Goal: Contribute content: Contribute content

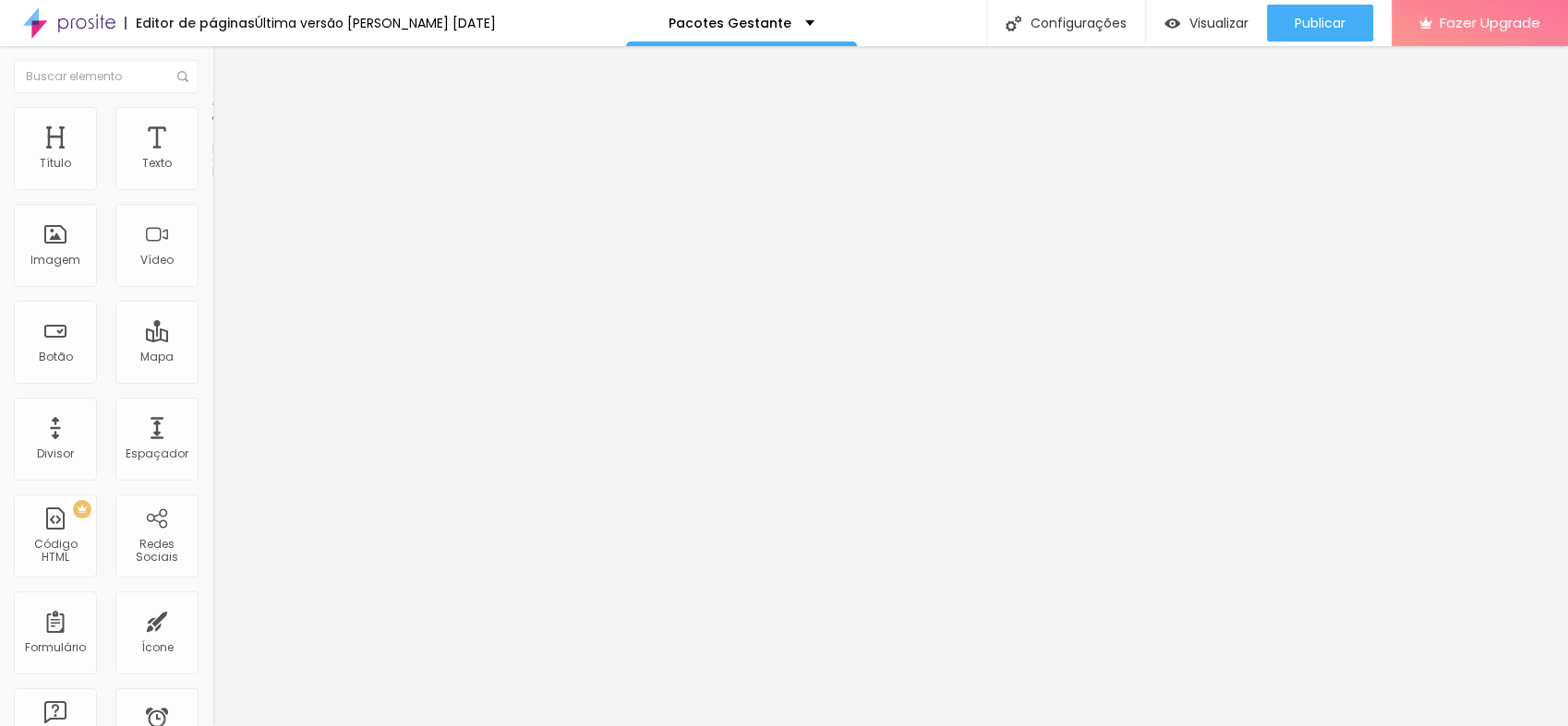
click at [229, 125] on span "Estilo" at bounding box center [243, 119] width 29 height 16
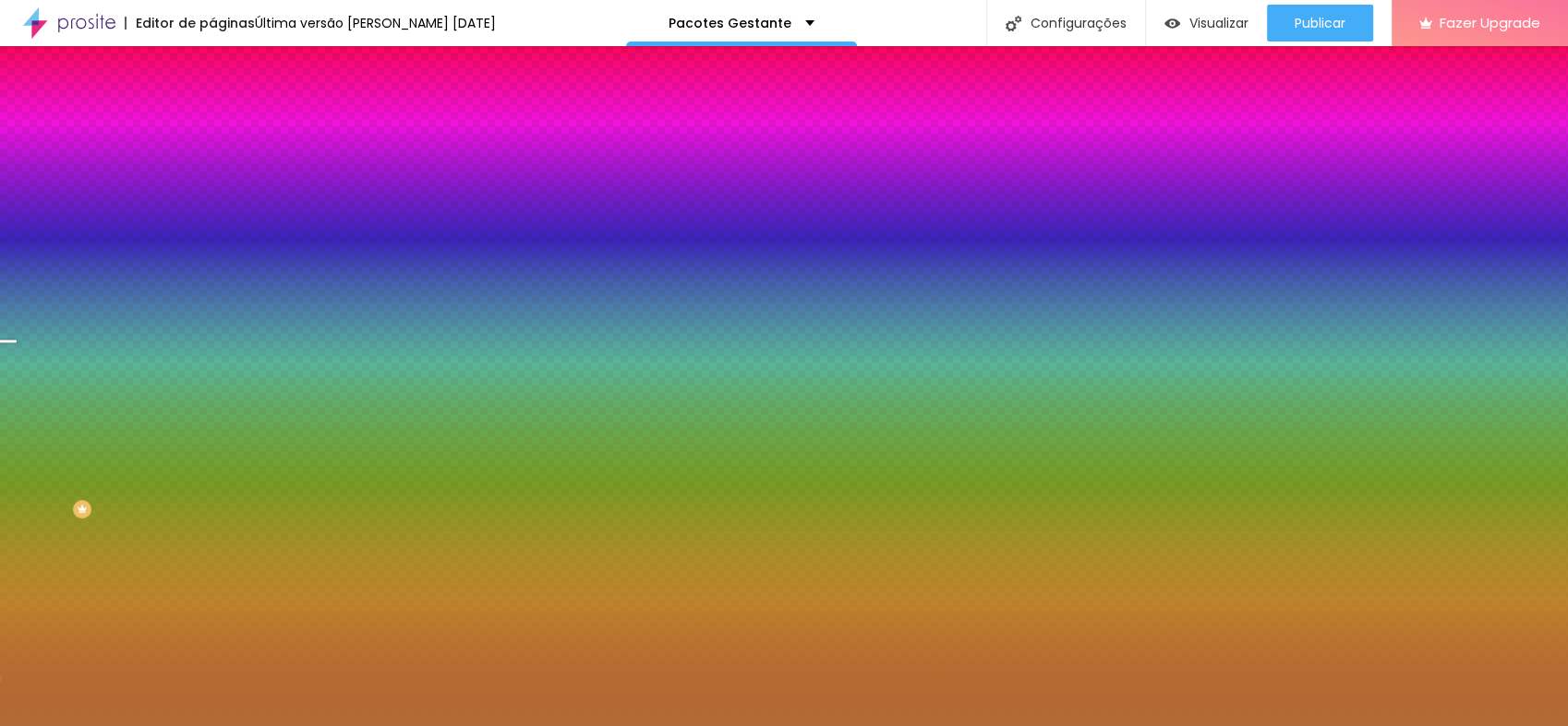
click at [212, 170] on span "Trocar imagem" at bounding box center [262, 162] width 100 height 16
drag, startPoint x: 177, startPoint y: 245, endPoint x: 226, endPoint y: 257, distance: 50.4
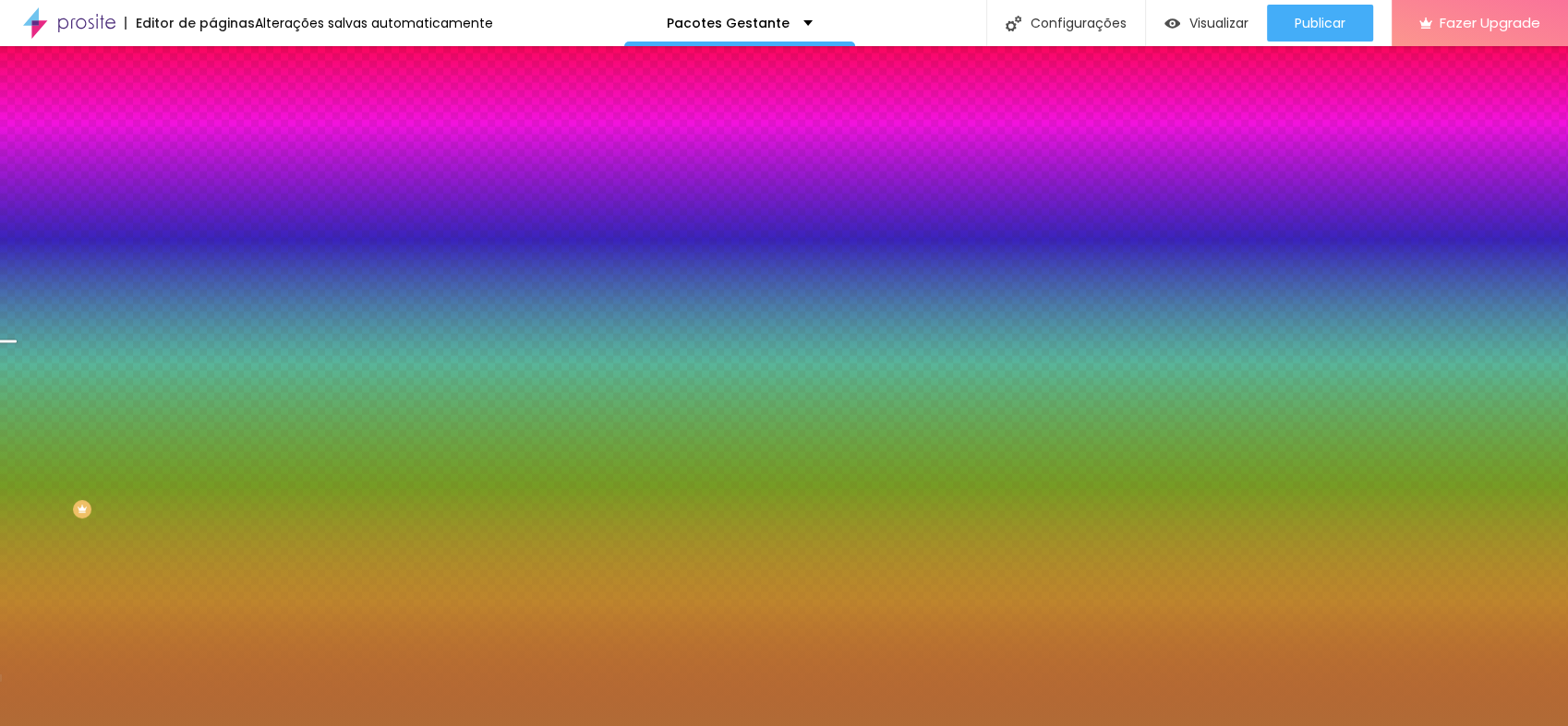
click at [212, 192] on span "Parallax" at bounding box center [234, 184] width 46 height 16
click at [212, 125] on li "Avançado" at bounding box center [318, 135] width 212 height 19
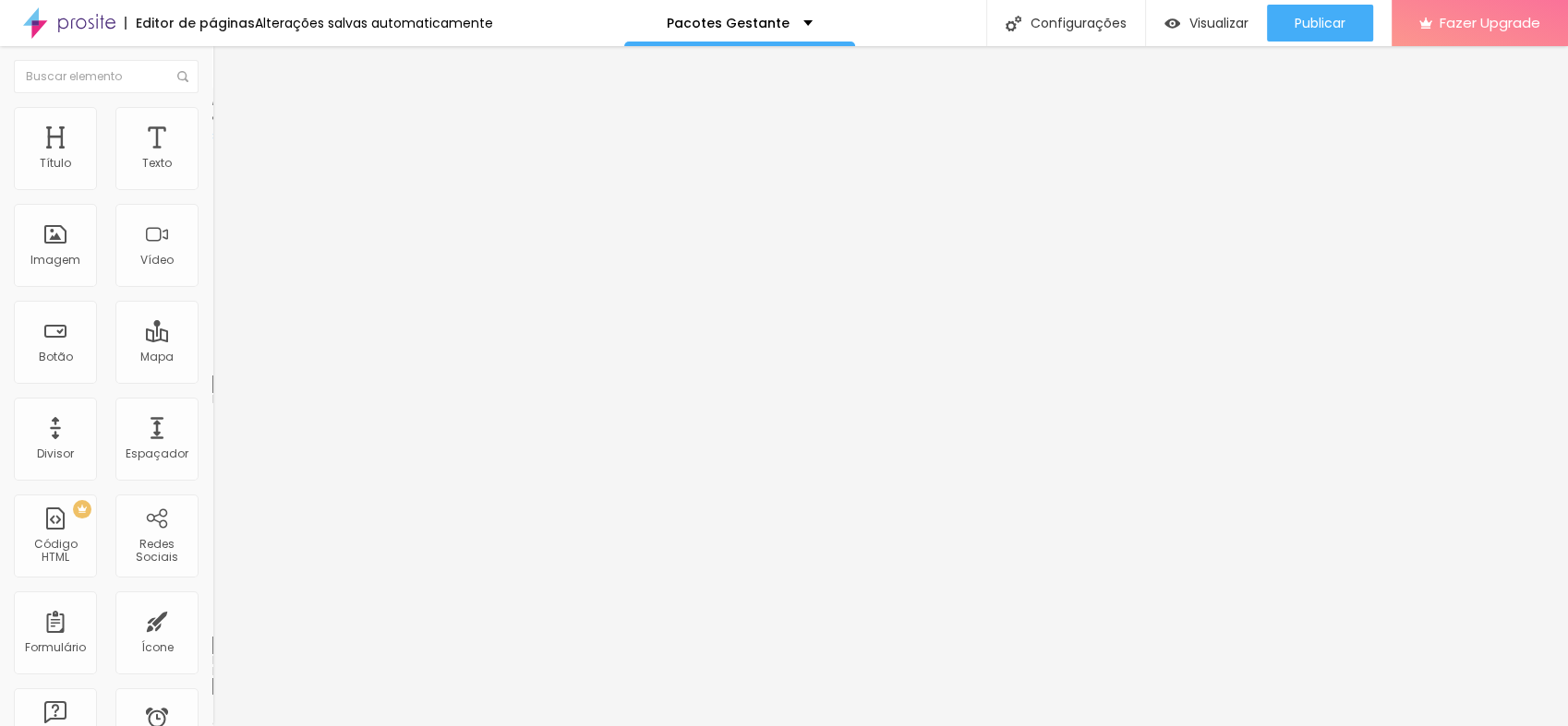
type input "126"
type input "130"
type input "135"
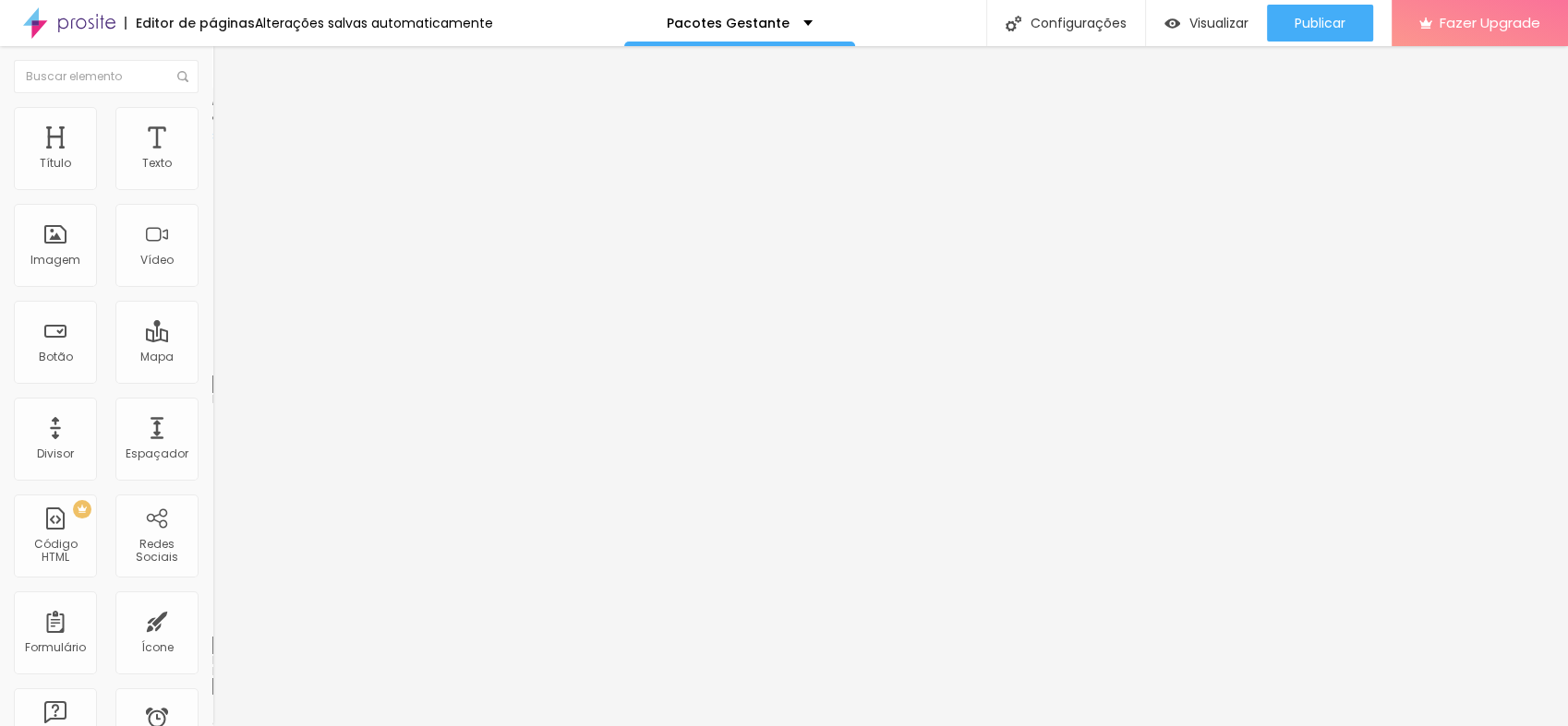
type input "135"
type input "140"
type input "149"
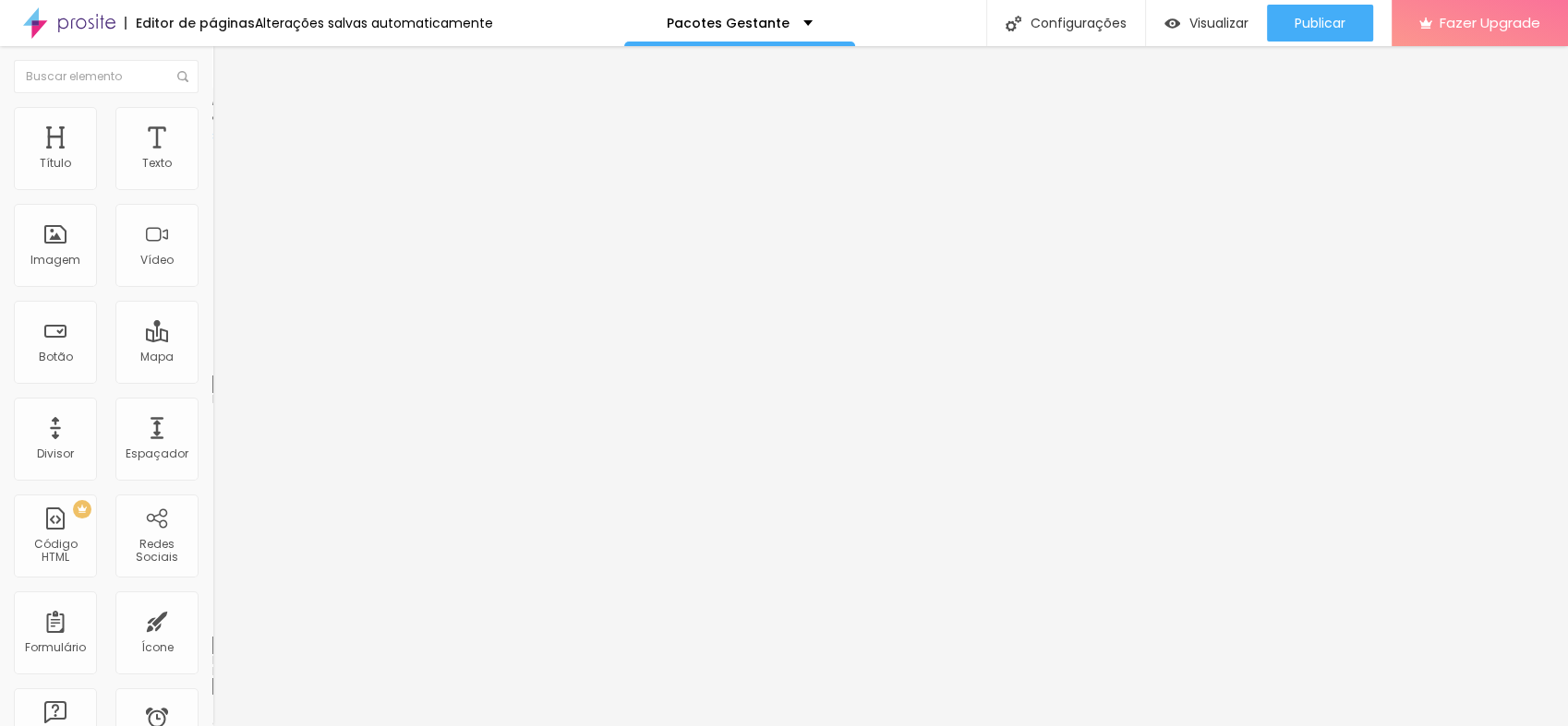
type input "158"
type input "168"
type input "172"
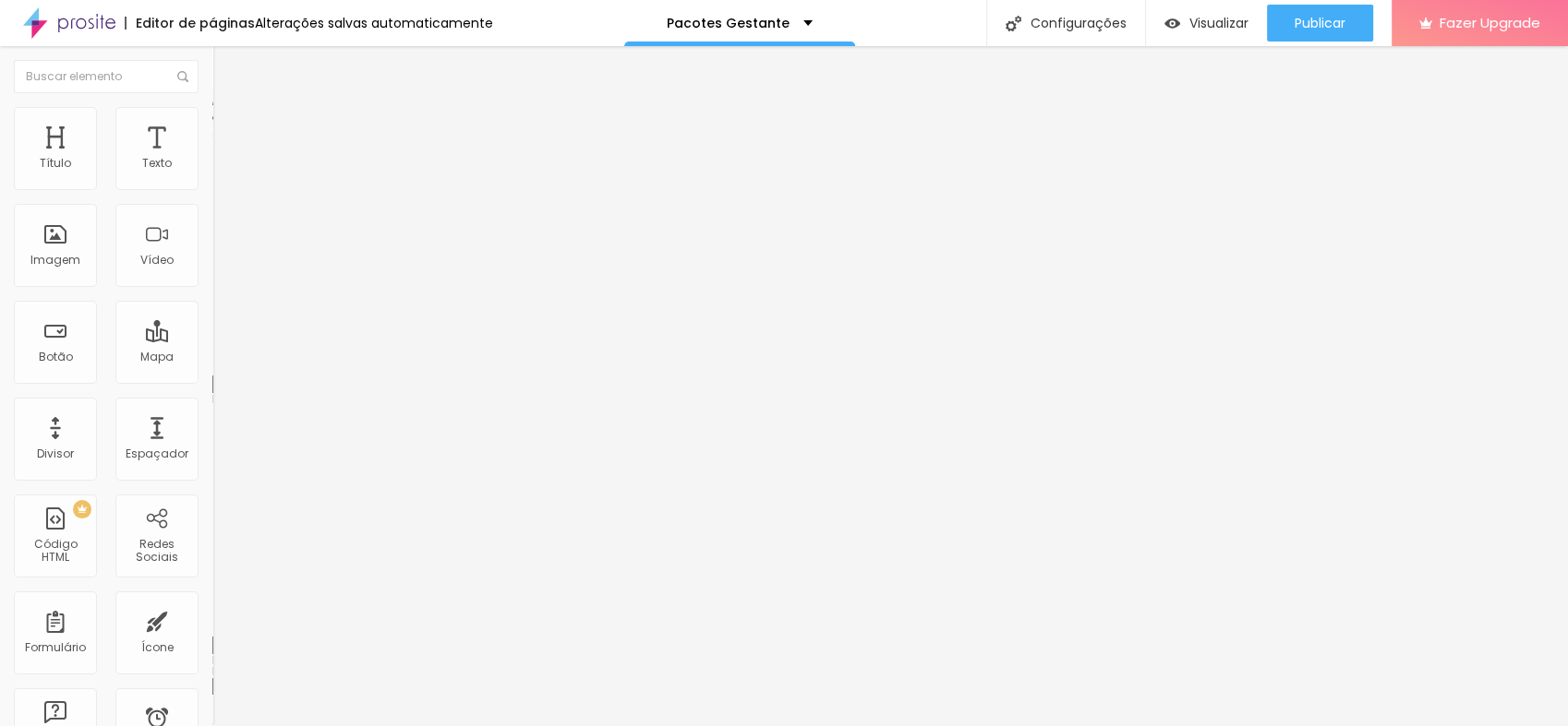
type input "172"
type input "177"
type input "182"
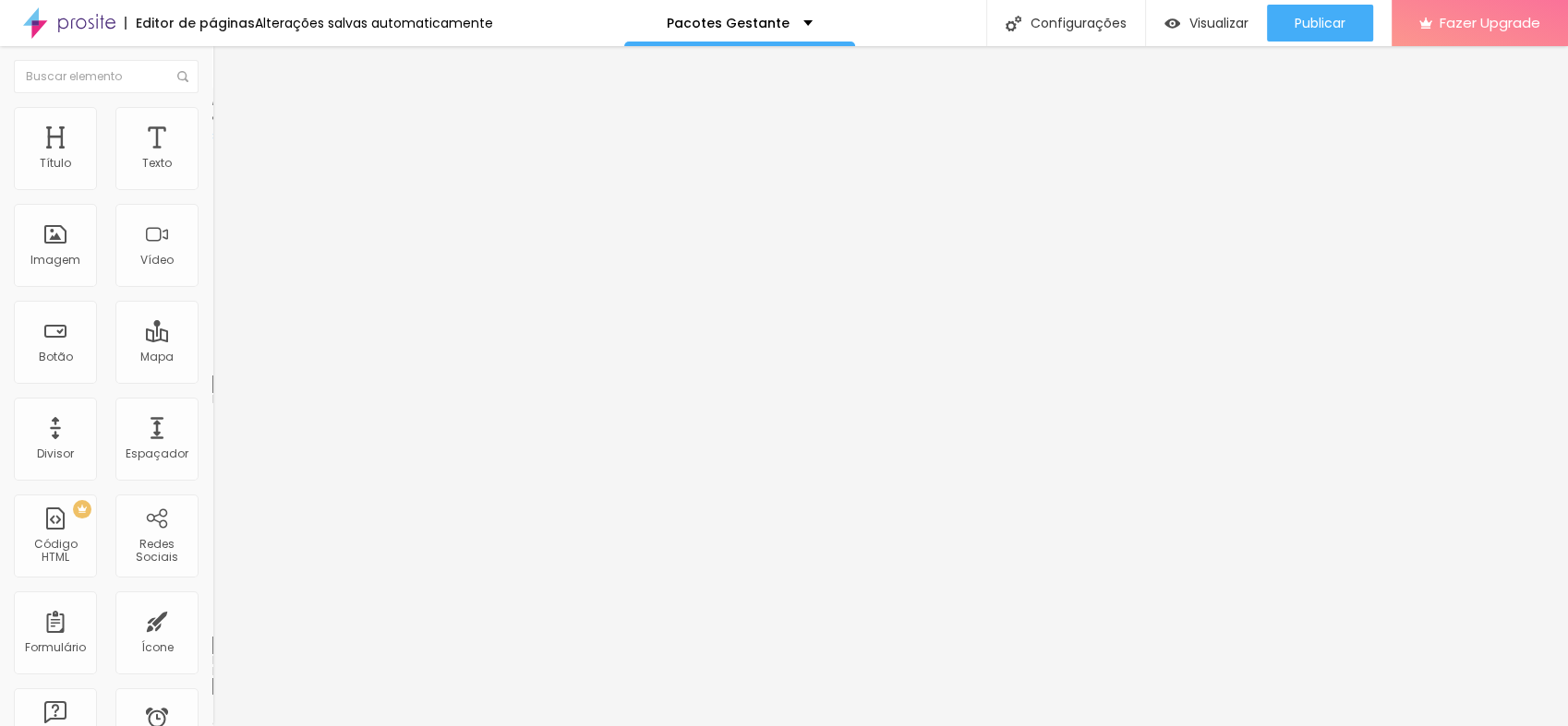
type input "191"
type input "196"
type input "201"
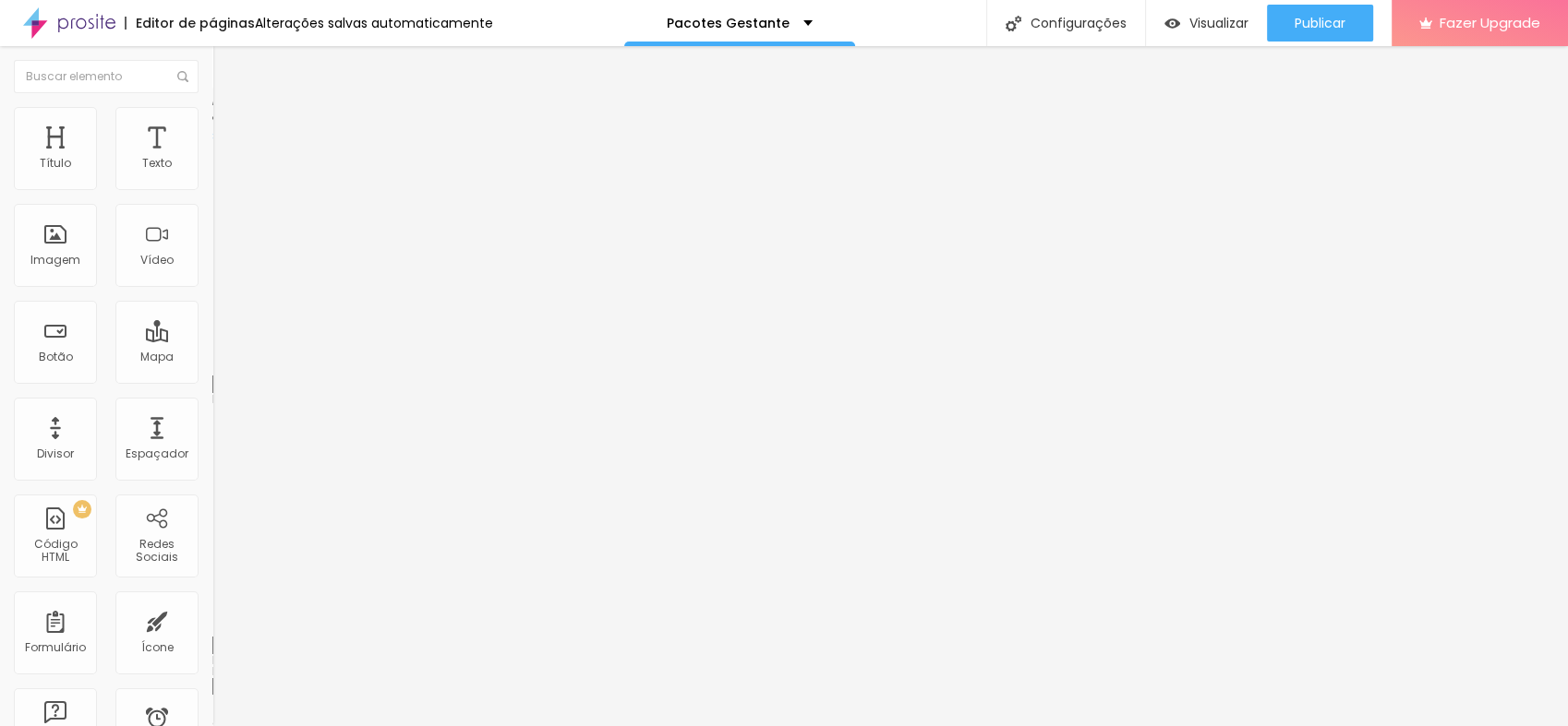
type input "201"
type input "205"
type input "210"
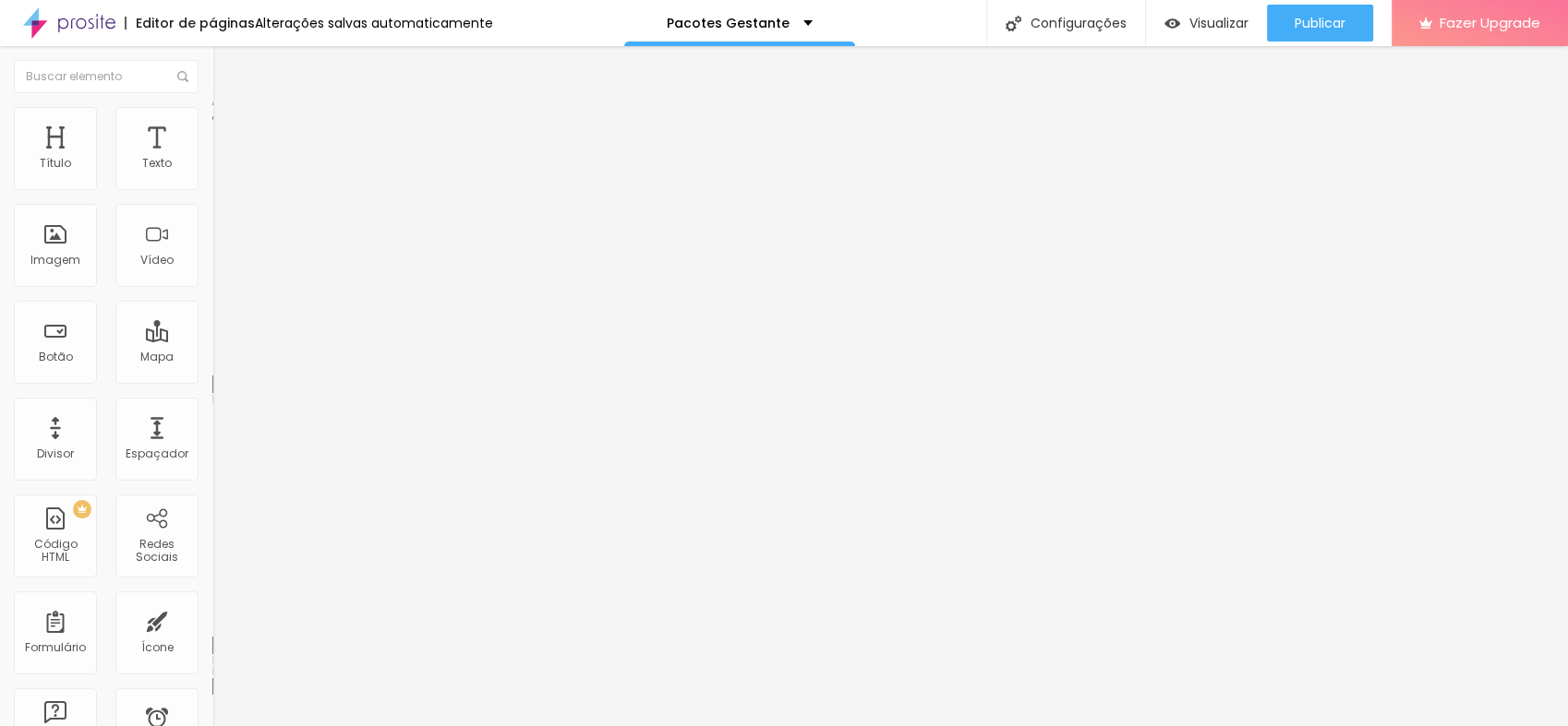
type input "215"
type input "219"
type input "224"
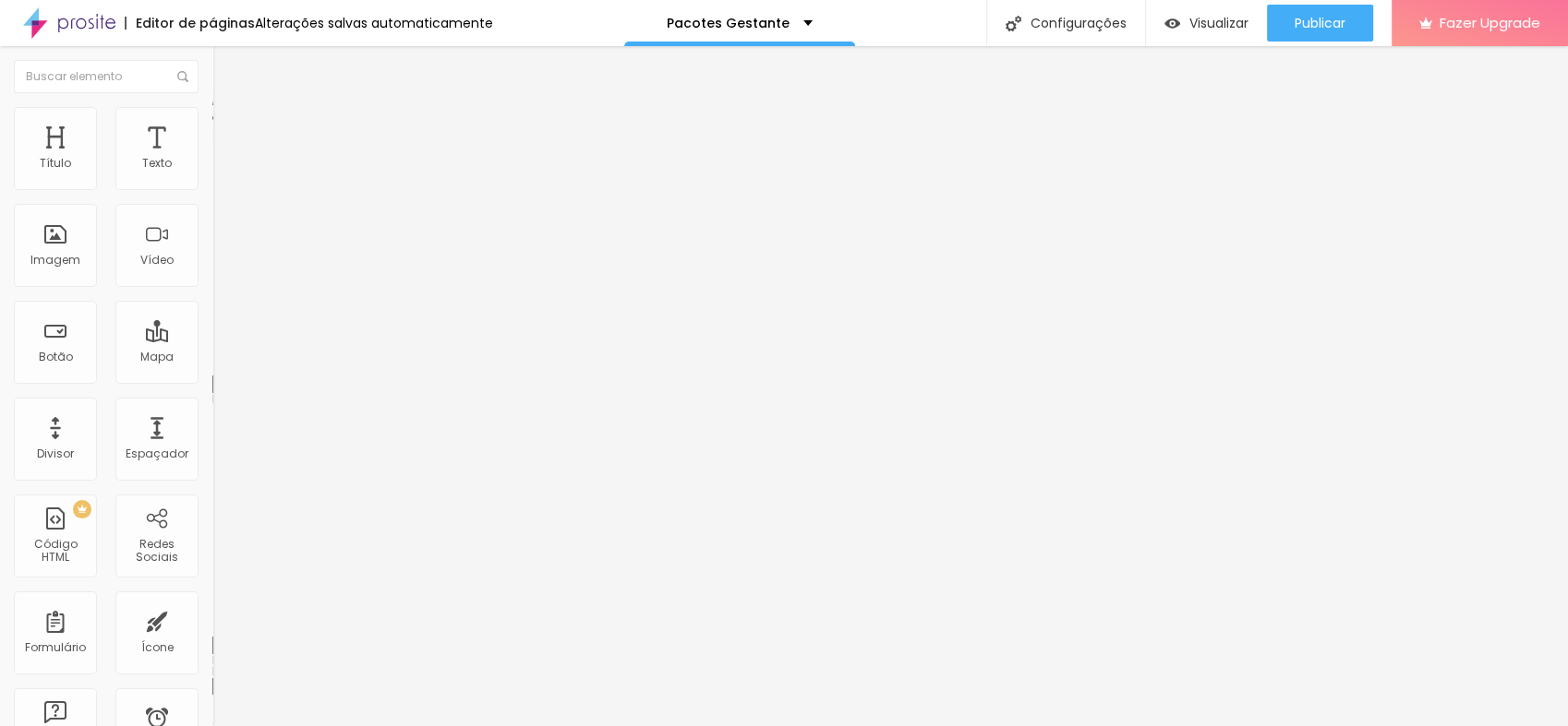
type input "224"
type input "229"
type input "233"
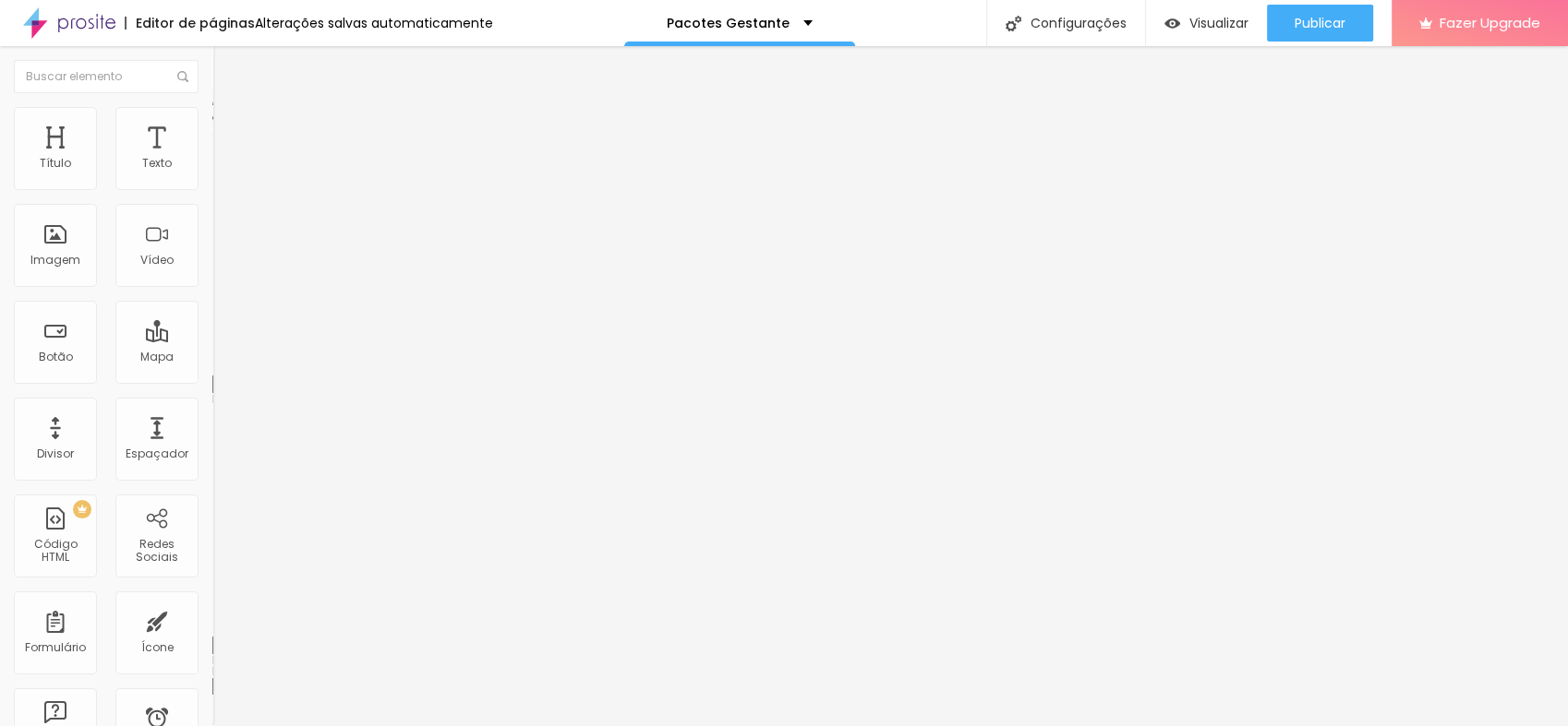
type input "238"
type input "243"
type input "247"
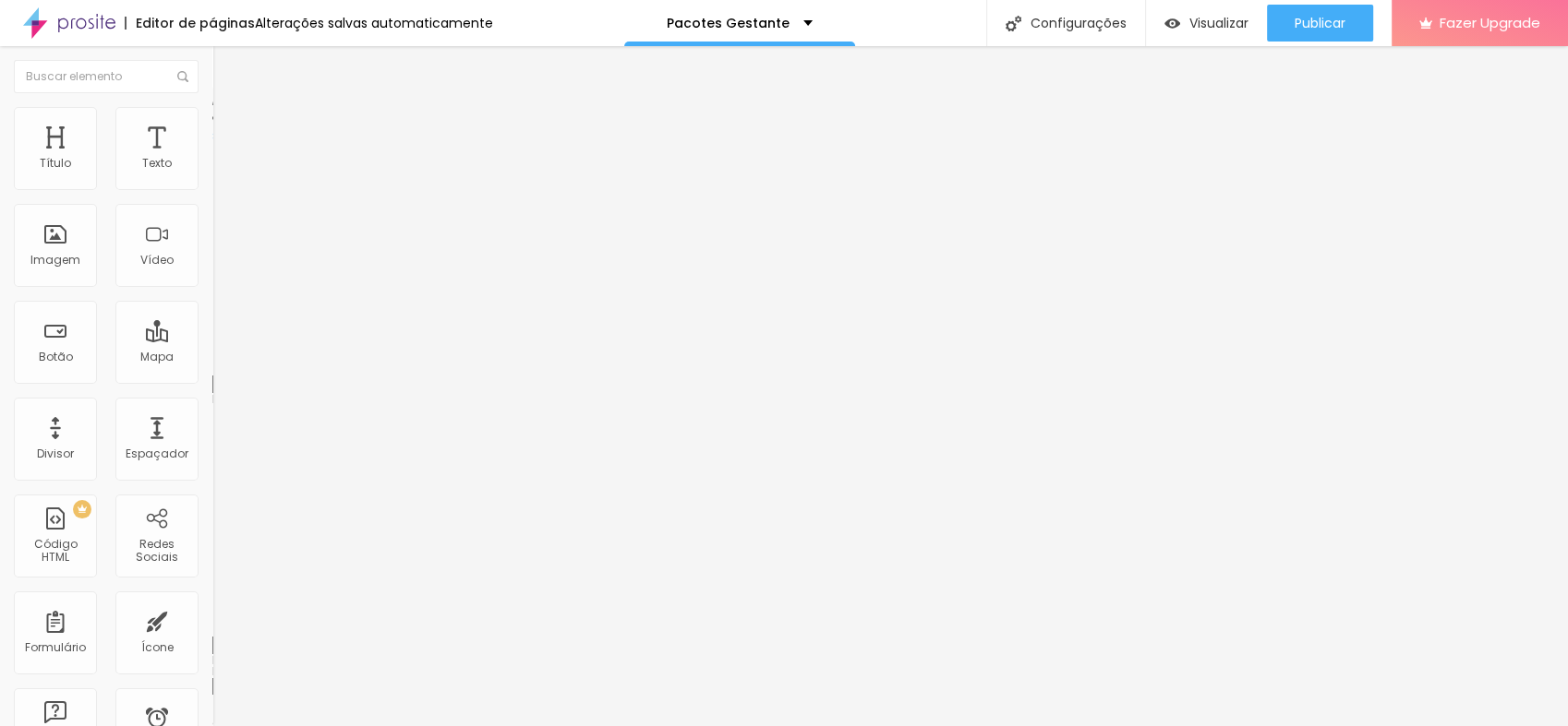
type input "247"
type input "252"
type input "257"
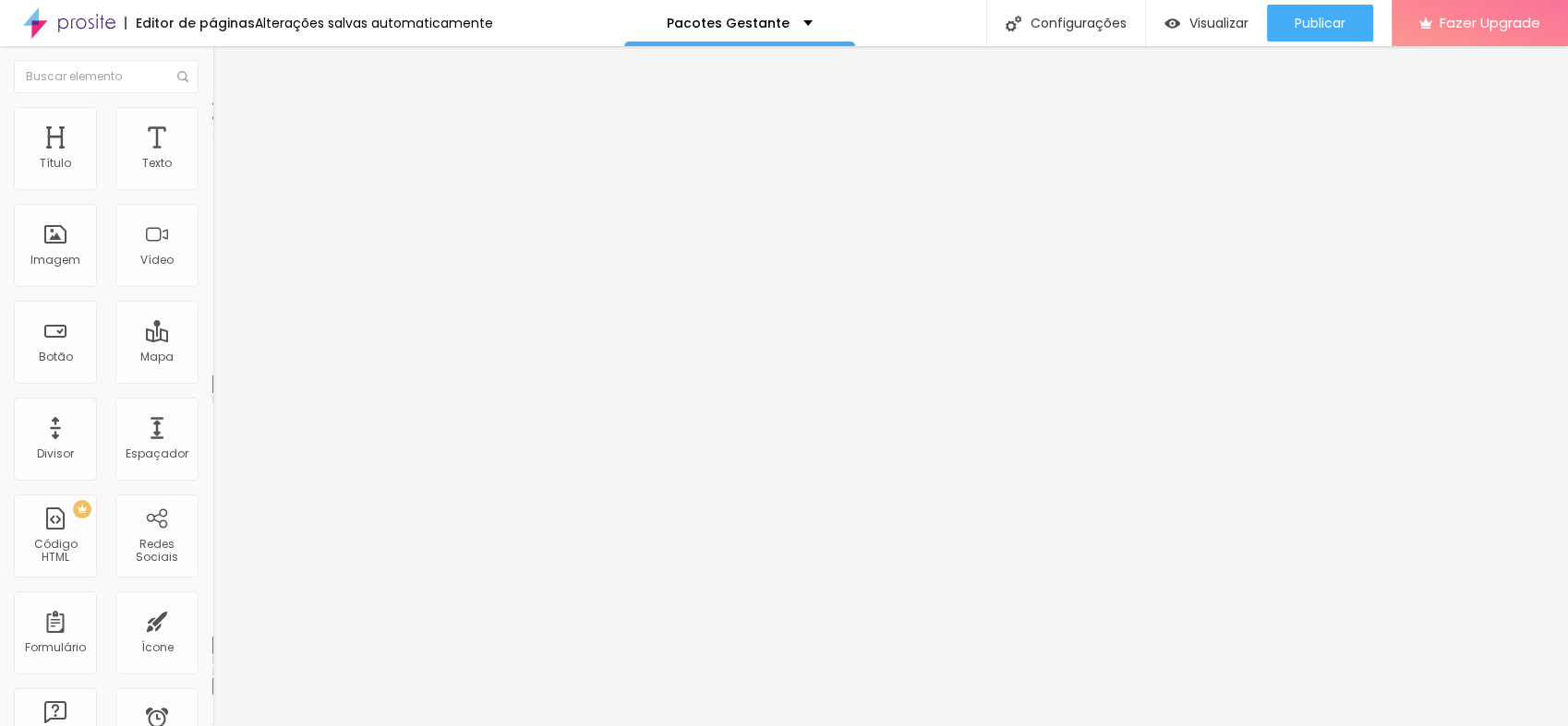
drag, startPoint x: 61, startPoint y: 217, endPoint x: 93, endPoint y: 220, distance: 32.1
type input "261"
click at [212, 619] on input "range" at bounding box center [272, 627] width 119 height 15
type input "261"
click at [212, 289] on span "Original" at bounding box center [234, 281] width 45 height 16
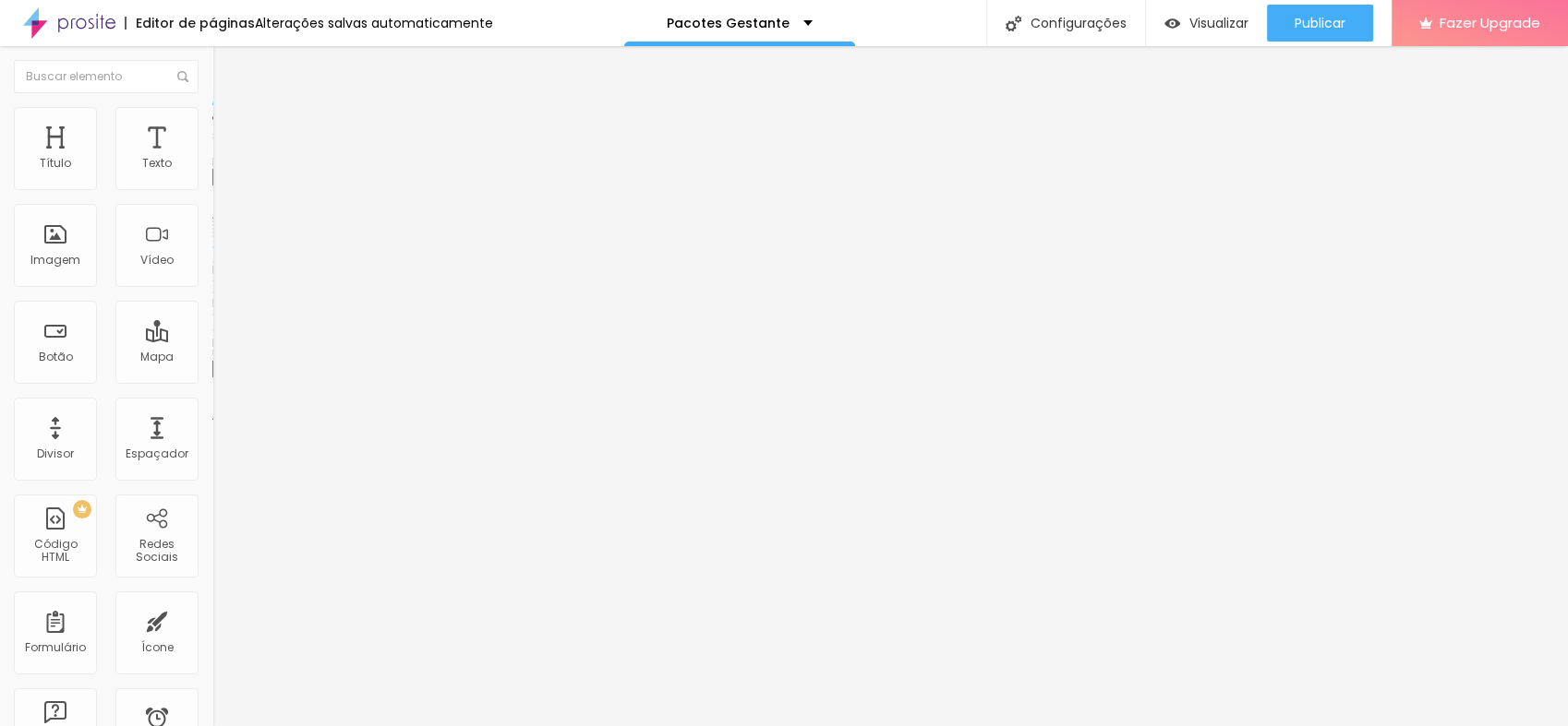
click at [212, 300] on span "Cinema" at bounding box center [235, 292] width 47 height 16
click at [212, 318] on span "Padrão" at bounding box center [233, 310] width 42 height 16
click at [212, 328] on span "Quadrado" at bounding box center [242, 321] width 60 height 16
click at [212, 339] on span "Original" at bounding box center [234, 331] width 45 height 16
click at [212, 289] on span "Original" at bounding box center [234, 281] width 45 height 16
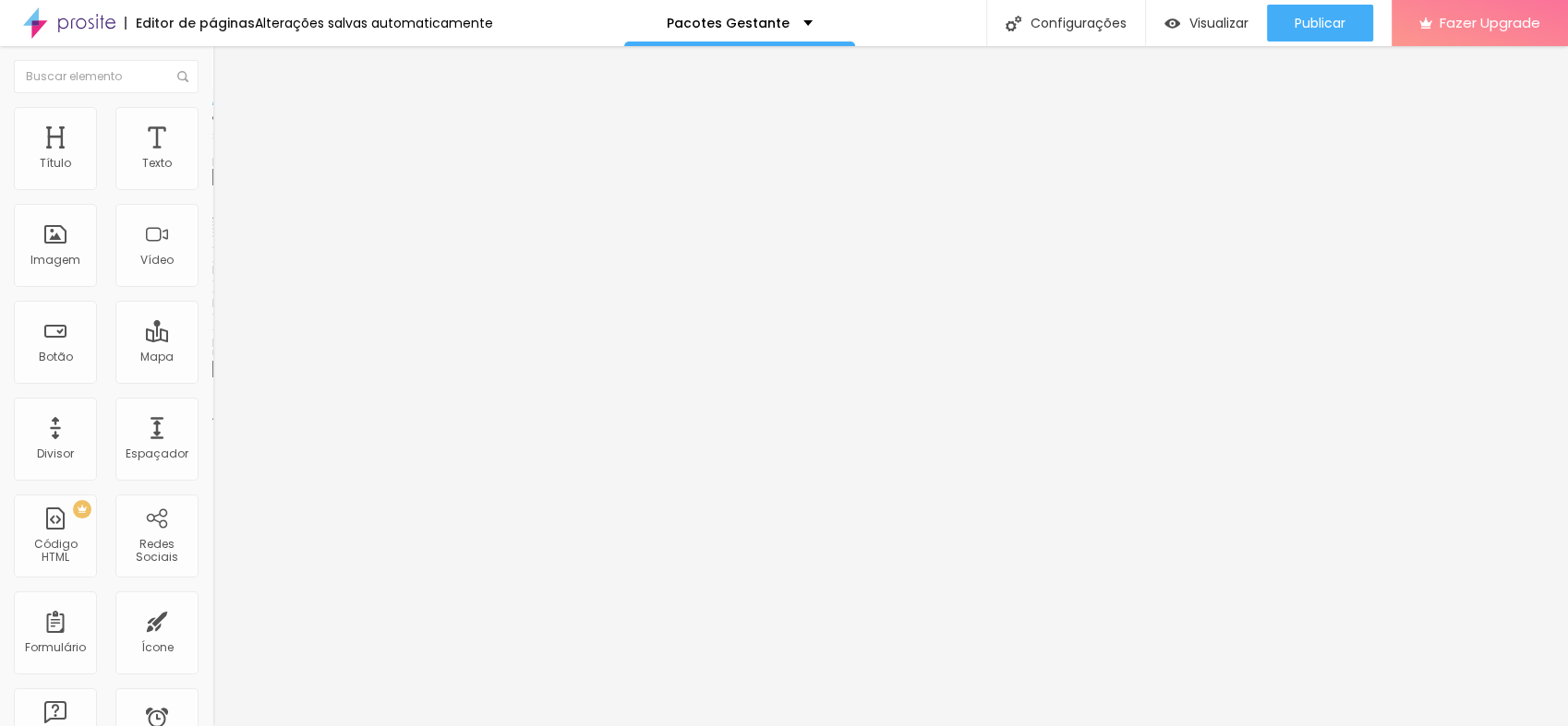
click at [212, 289] on span "Original" at bounding box center [234, 281] width 45 height 16
click at [212, 113] on img at bounding box center [220, 115] width 17 height 17
type input "95"
type input "90"
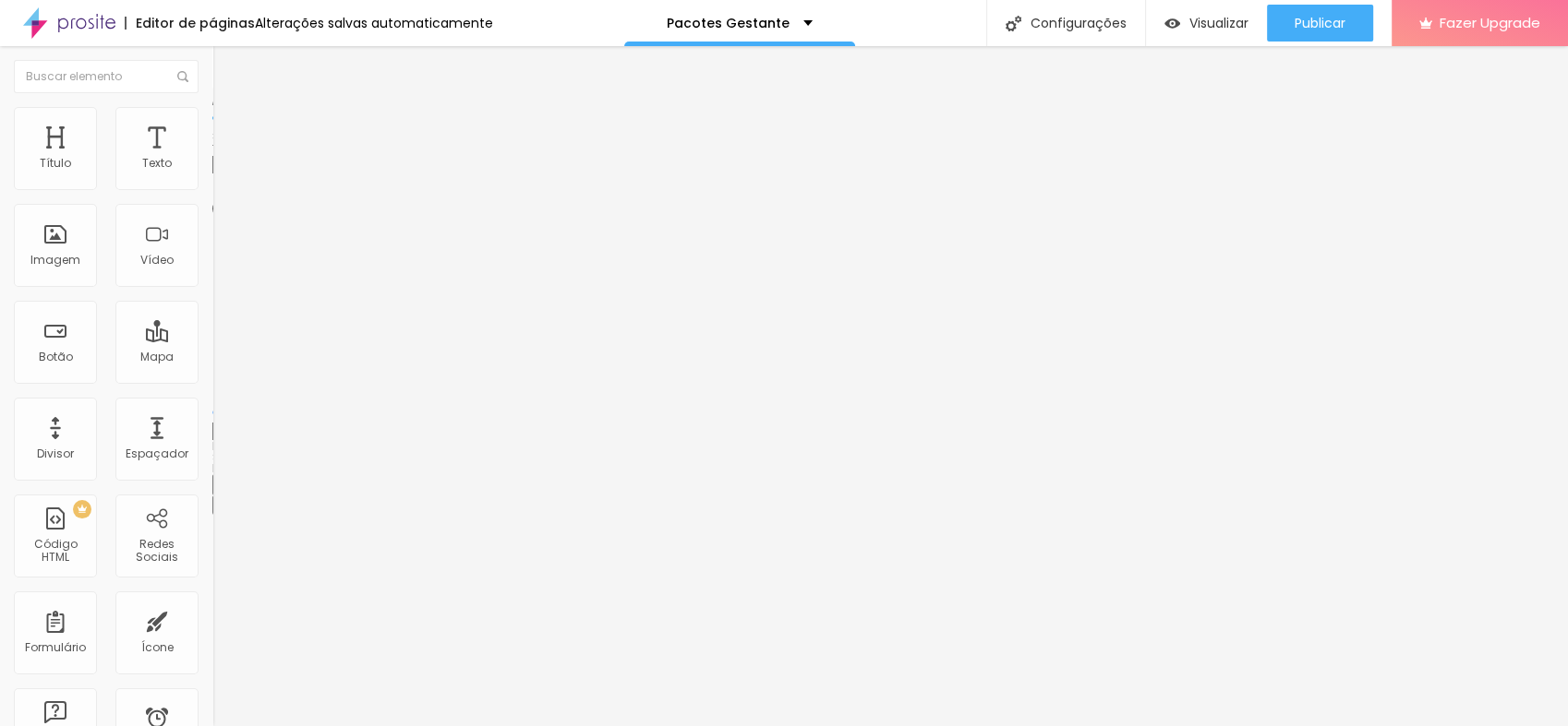
type input "90"
type input "85"
type input "80"
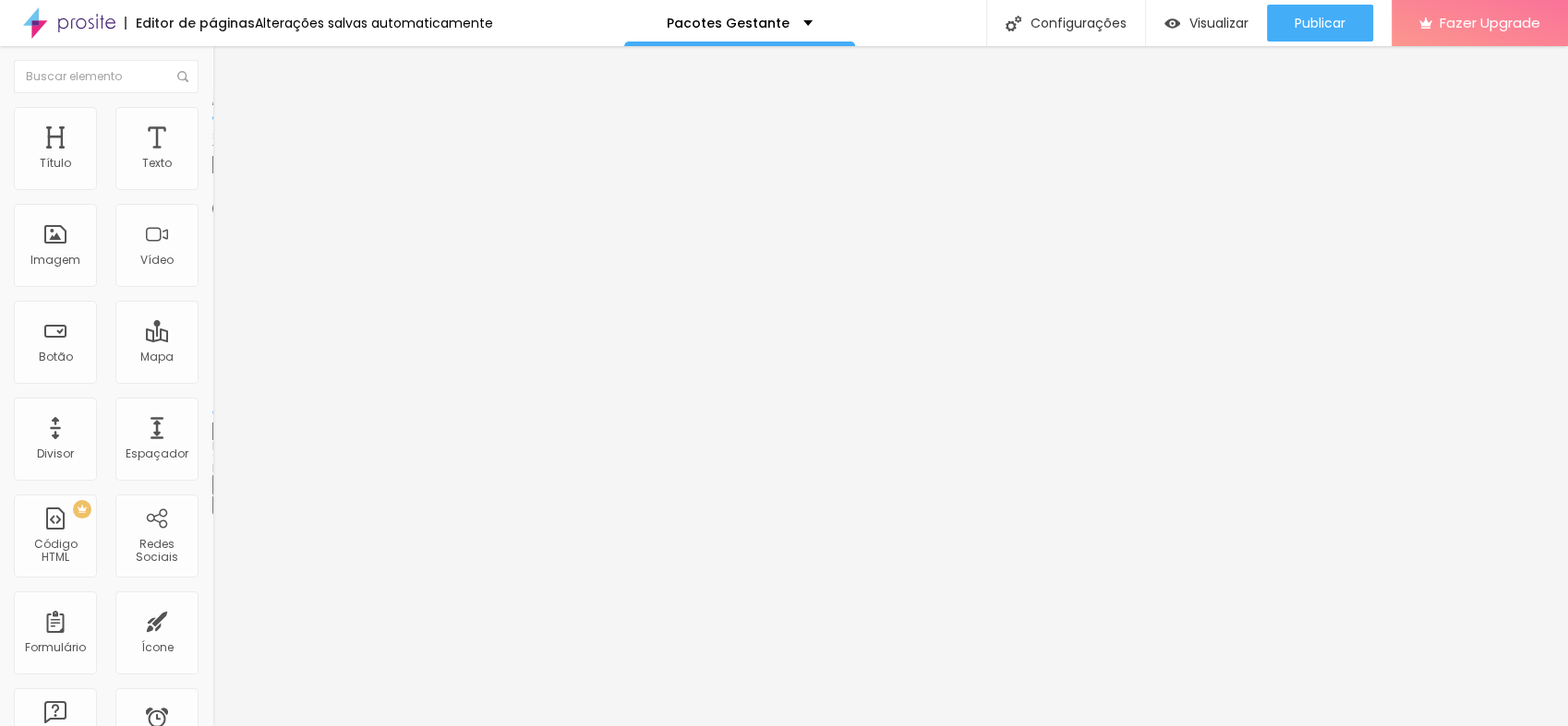
type input "75"
type input "70"
type input "65"
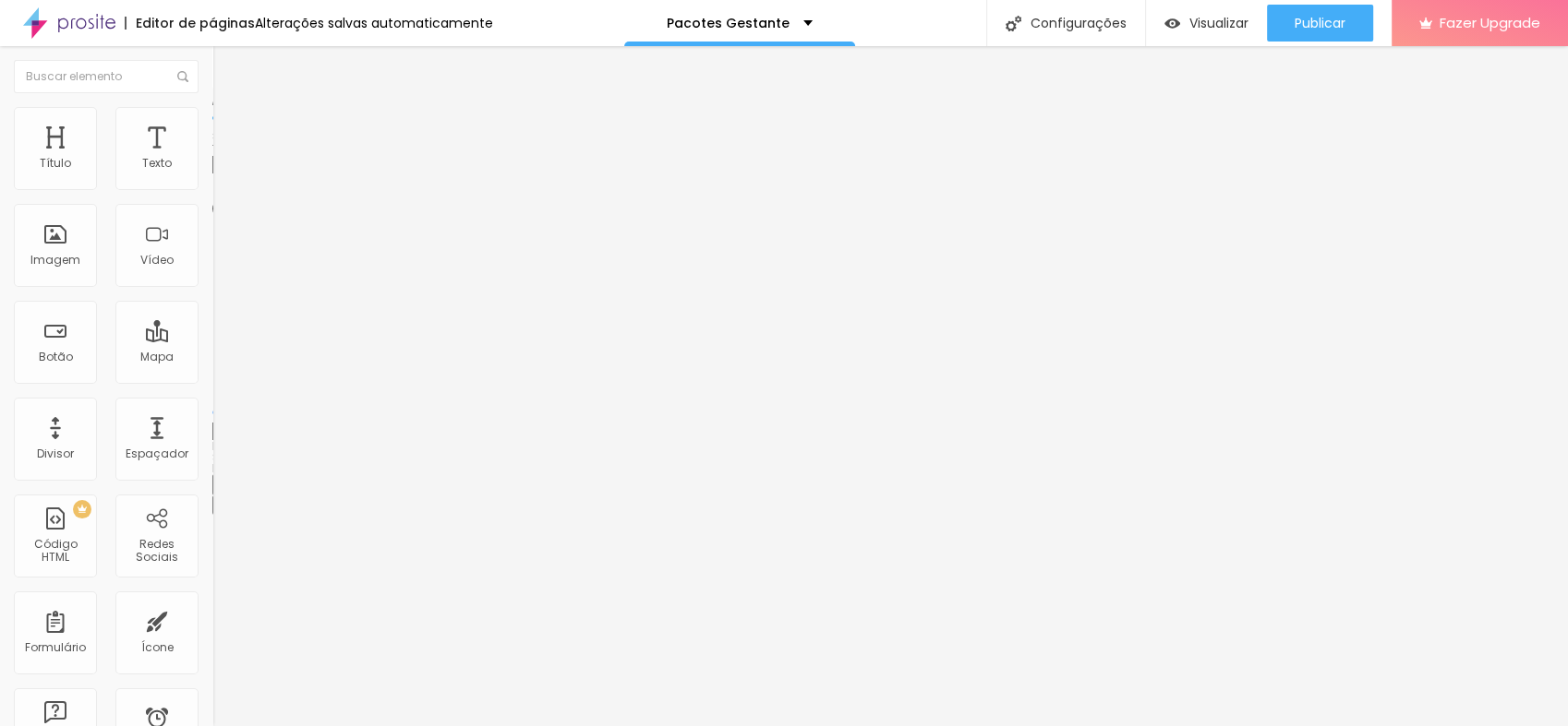
type input "65"
type input "60"
type input "55"
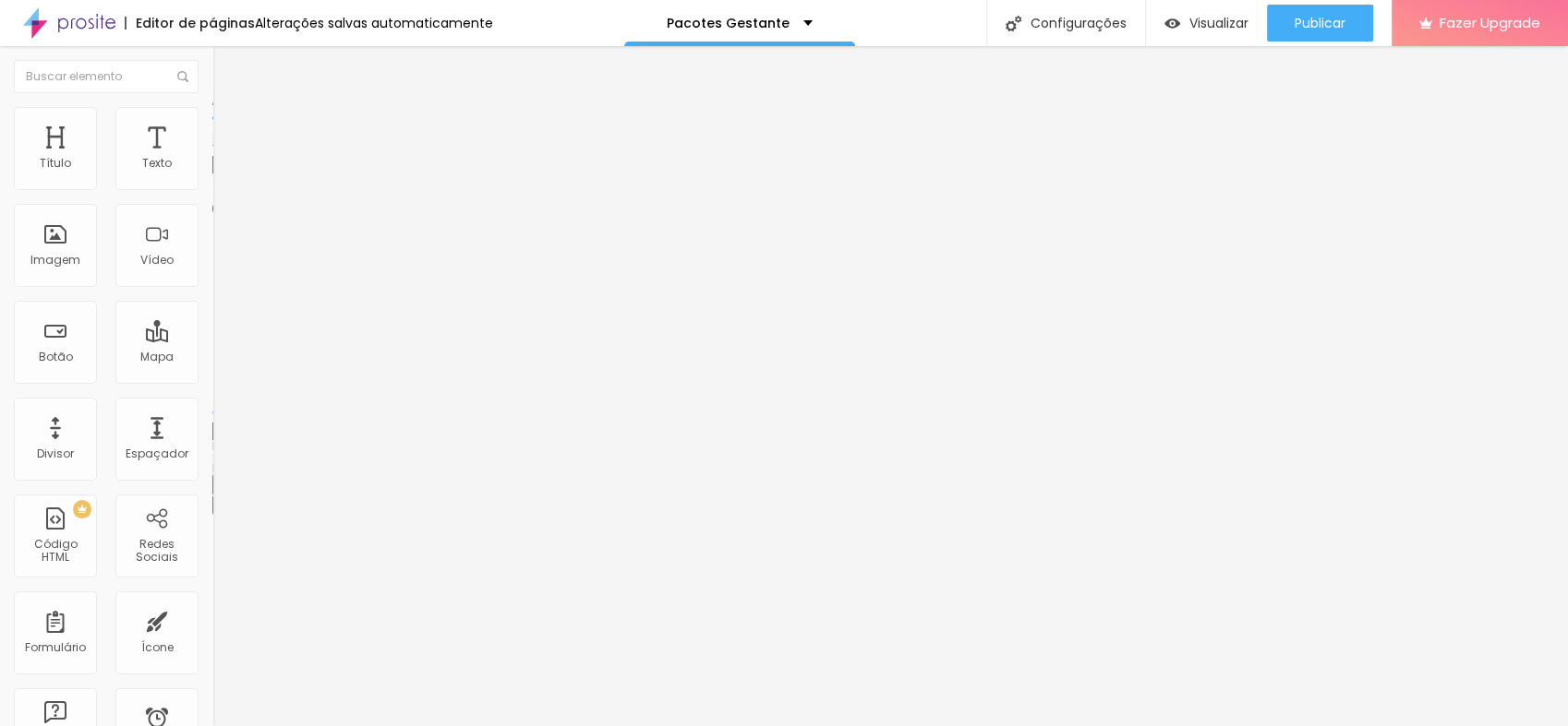
type input "50"
type input "45"
drag, startPoint x: 190, startPoint y: 201, endPoint x: 86, endPoint y: 209, distance: 104.3
type input "45"
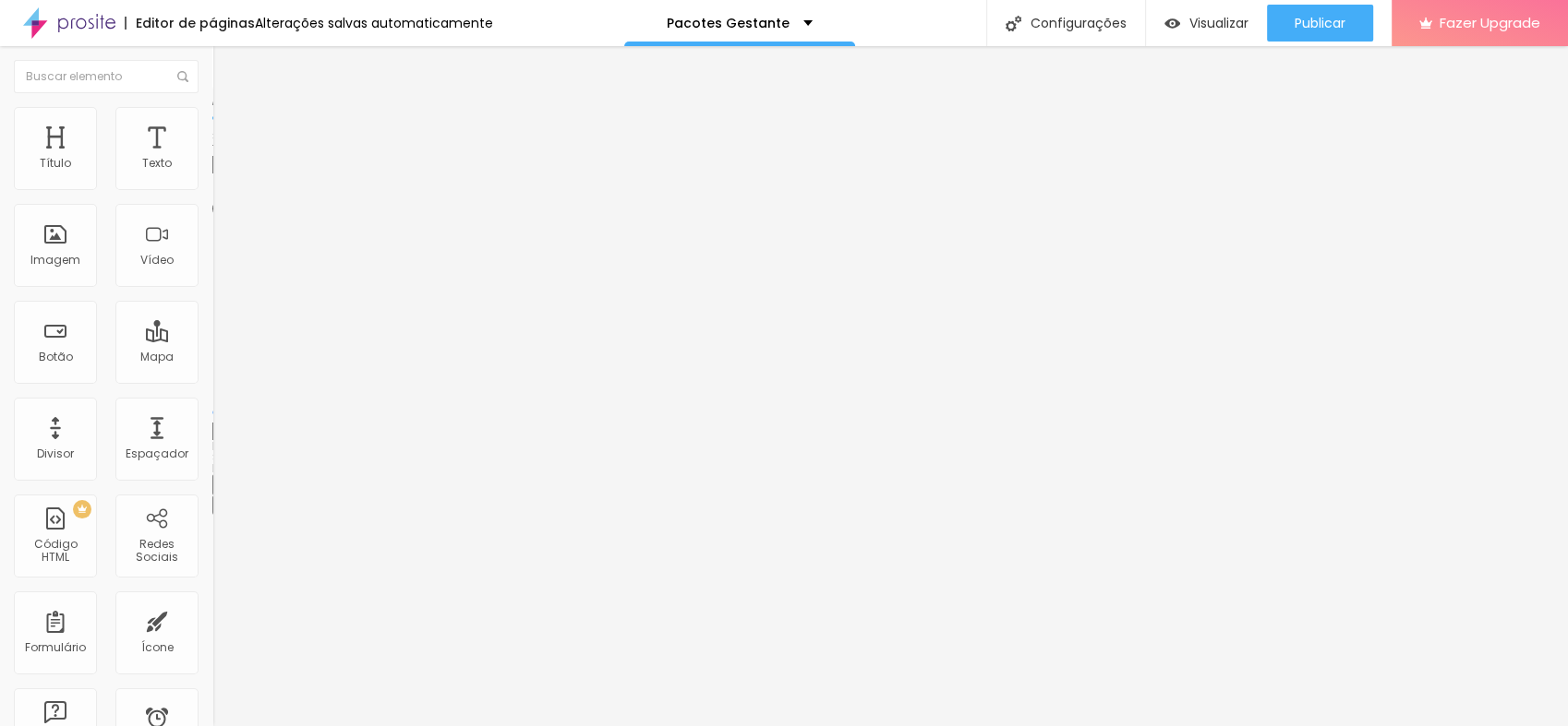
click at [212, 190] on input "range" at bounding box center [272, 182] width 119 height 15
type input "50"
type input "55"
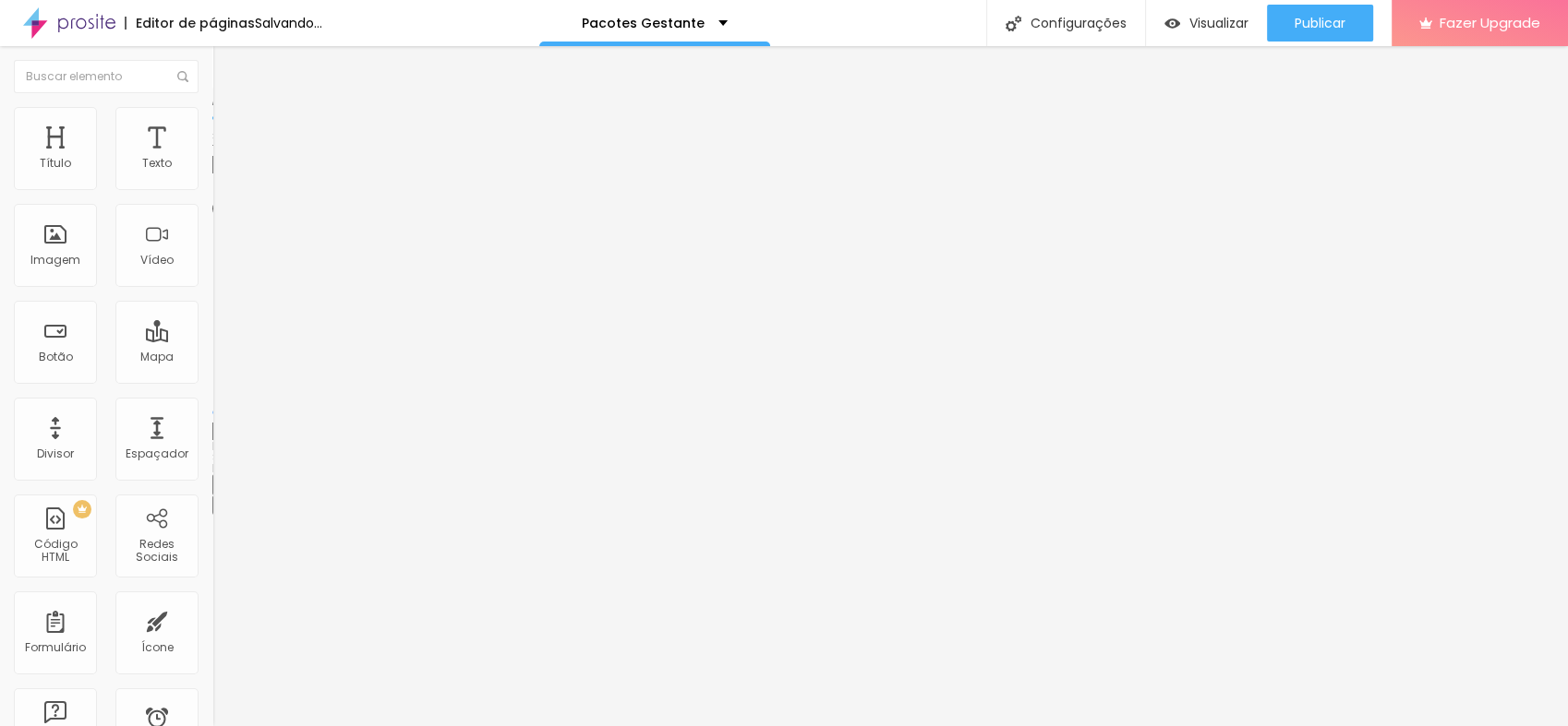
type input "65"
type input "70"
type input "75"
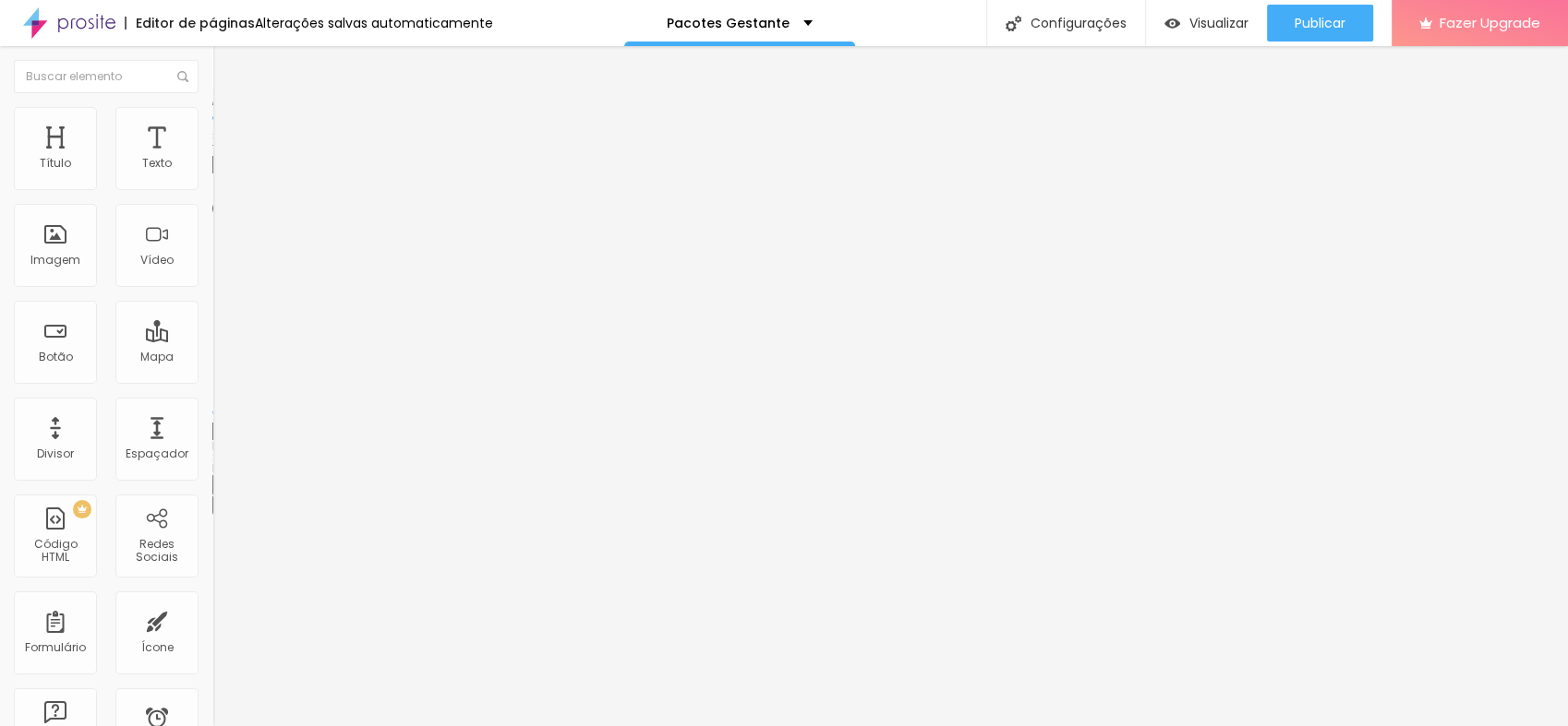
type input "75"
type input "80"
type input "85"
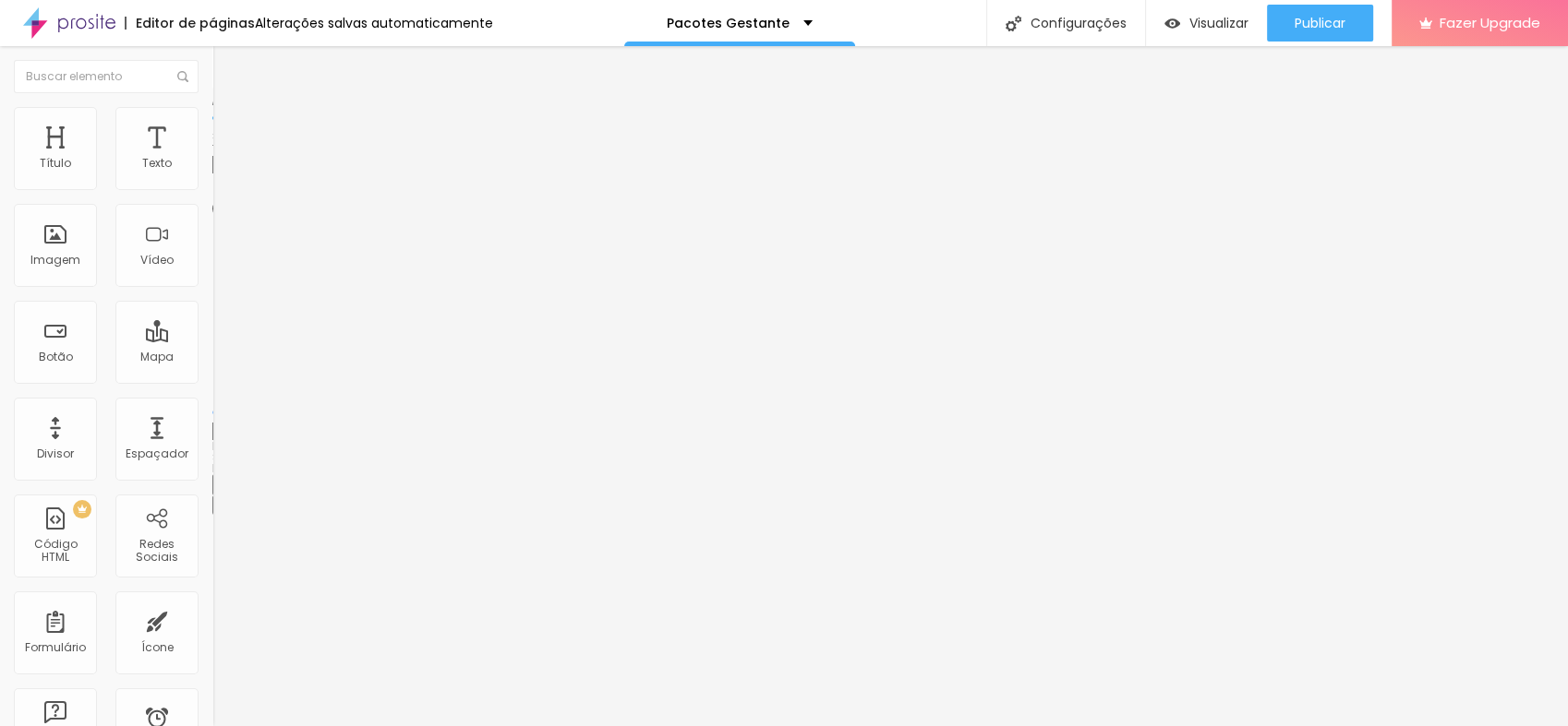
type input "90"
type input "95"
type input "100"
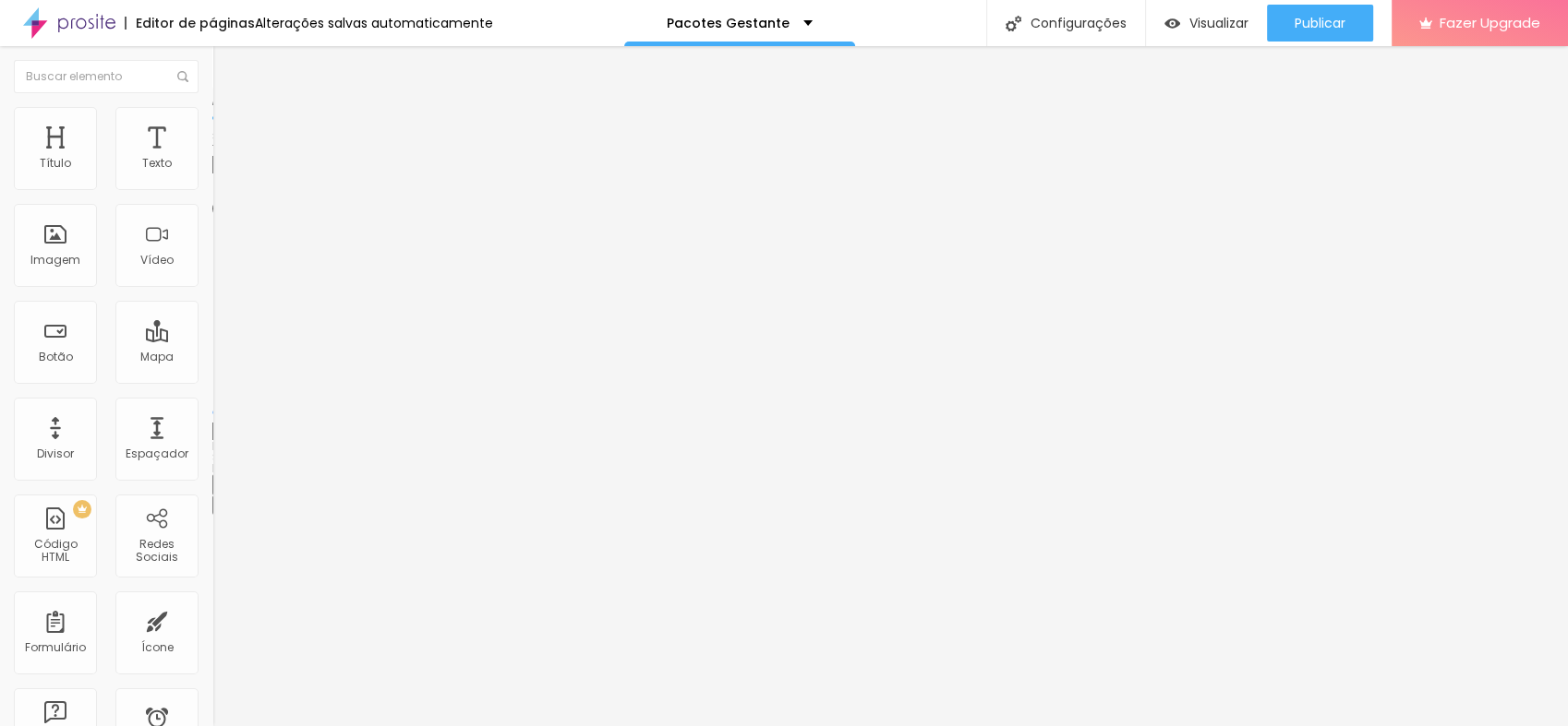
drag, startPoint x: 88, startPoint y: 197, endPoint x: 193, endPoint y: 163, distance: 110.4
type input "100"
click at [219, 190] on input "range" at bounding box center [272, 182] width 119 height 15
click at [229, 130] on span "Avançado" at bounding box center [259, 138] width 61 height 16
click at [47, 256] on div "Imagem" at bounding box center [56, 260] width 50 height 13
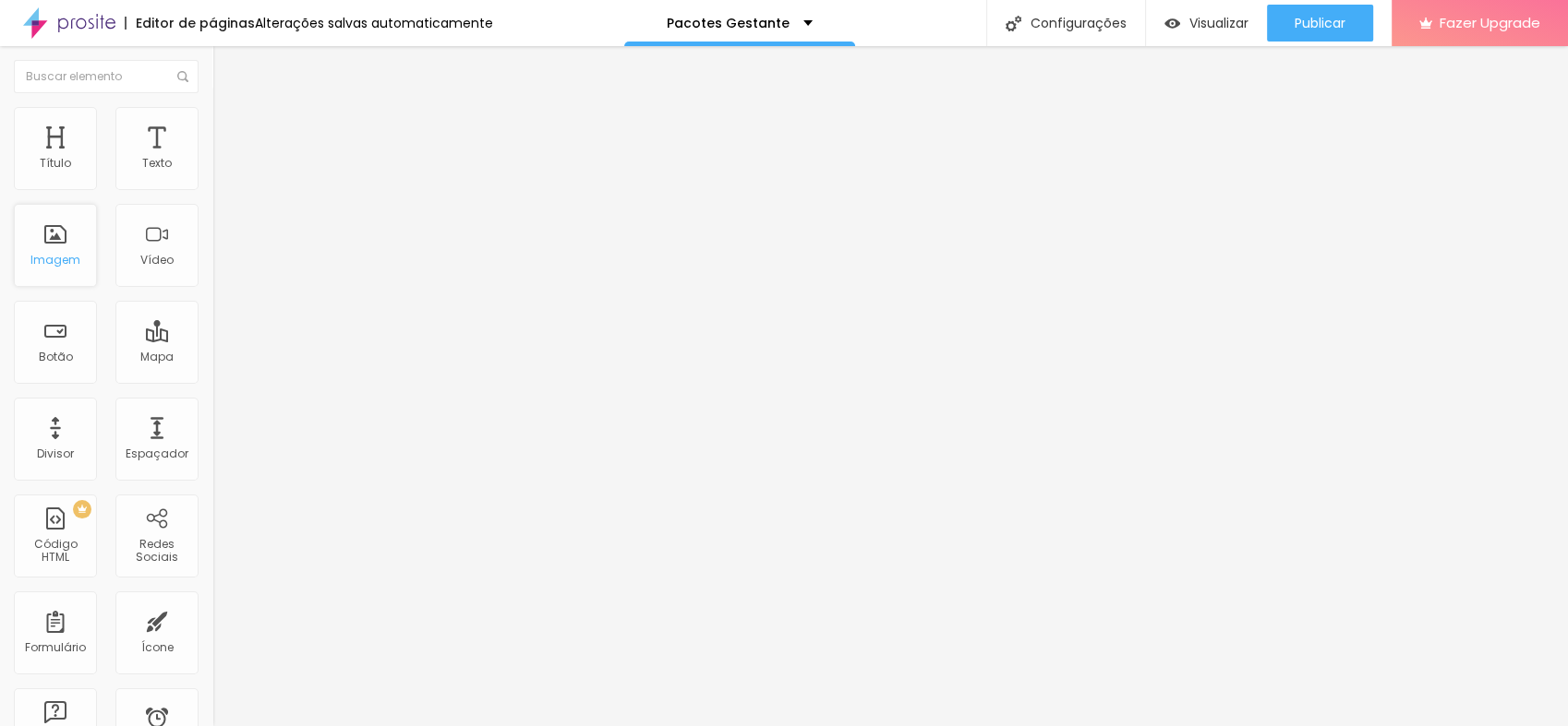
click at [69, 244] on div "Imagem" at bounding box center [55, 244] width 83 height 83
click at [78, 267] on div "Imagem" at bounding box center [55, 244] width 83 height 83
click at [212, 159] on span "Adicionar imagem" at bounding box center [272, 151] width 119 height 16
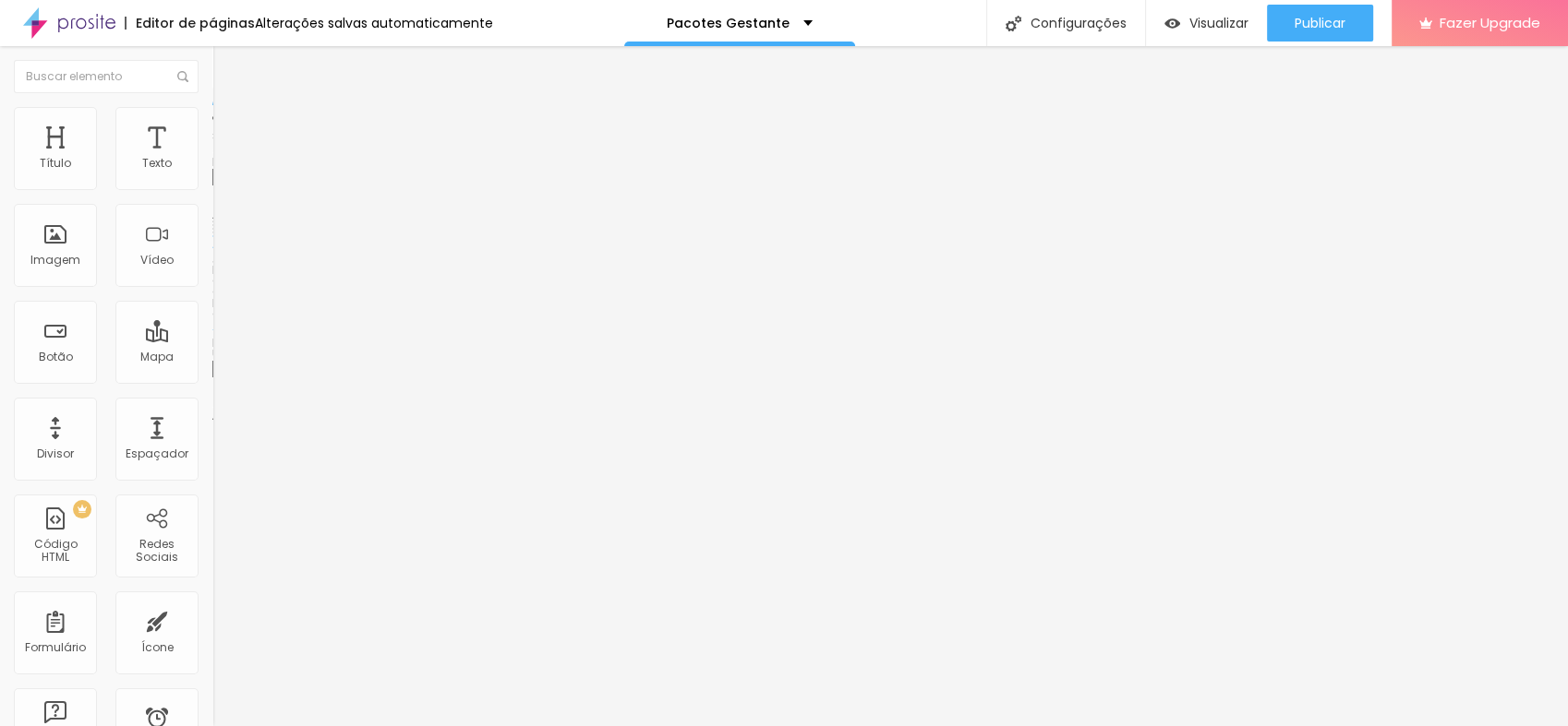
click at [212, 124] on li "Estilo" at bounding box center [318, 116] width 212 height 19
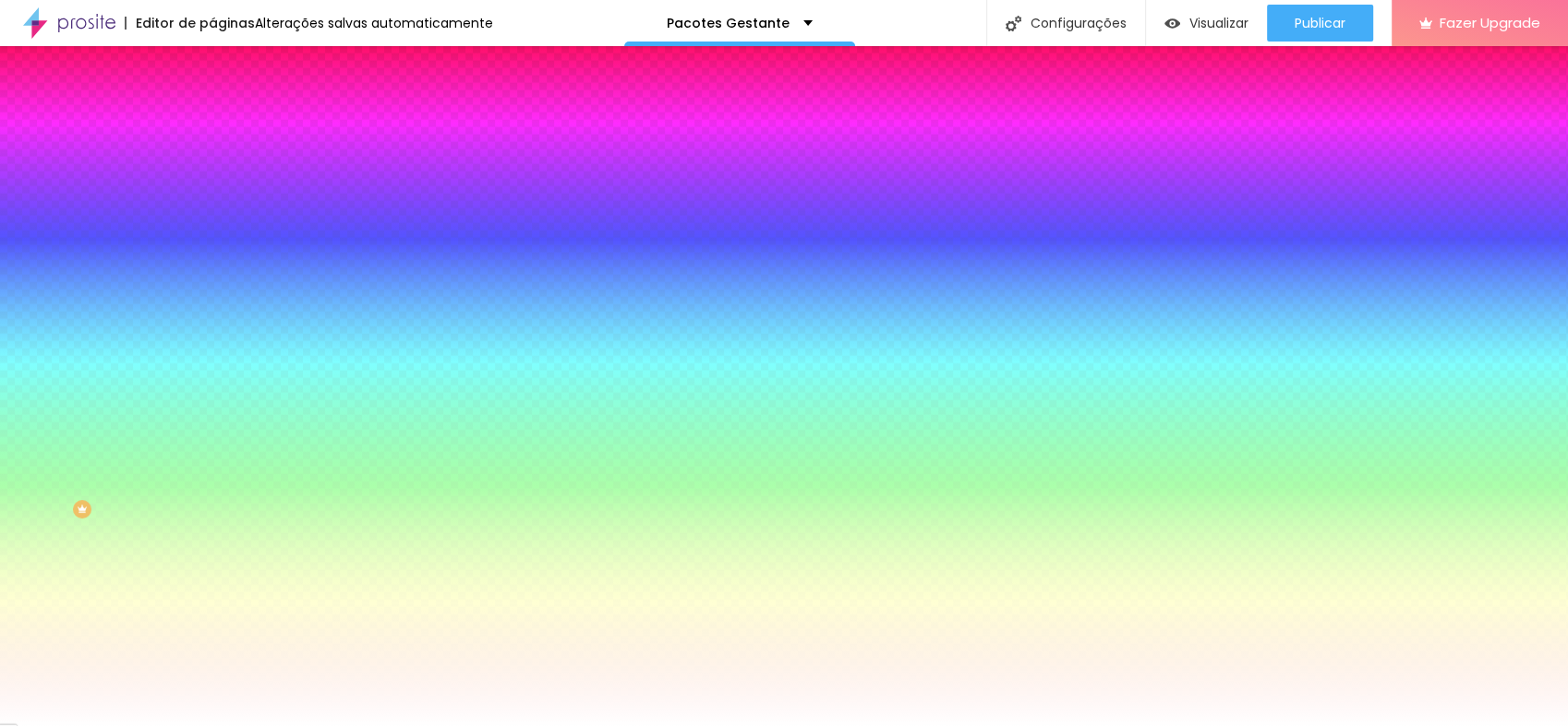
copy span "s"
click at [229, 130] on span "Avançado" at bounding box center [259, 138] width 61 height 16
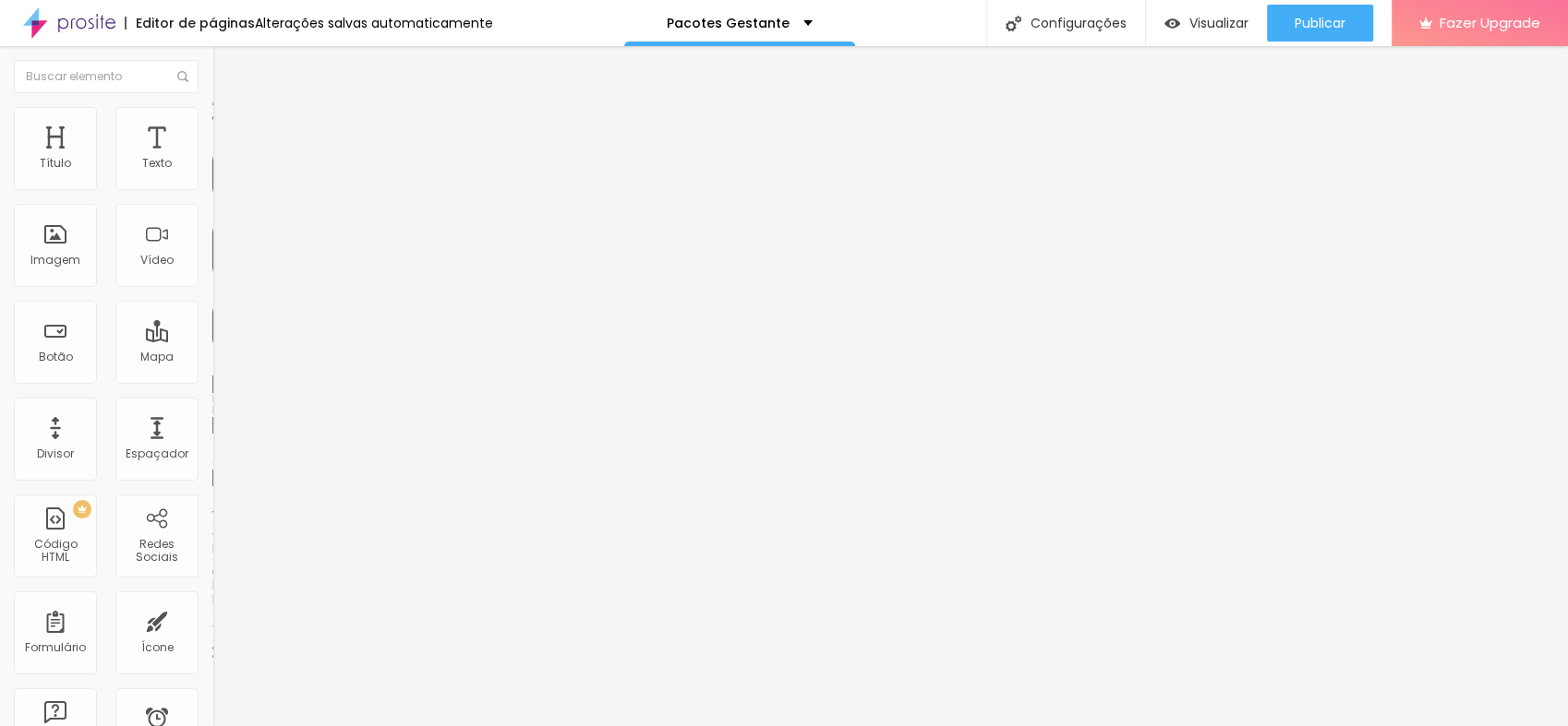
type input "15"
type input "10"
type input "5"
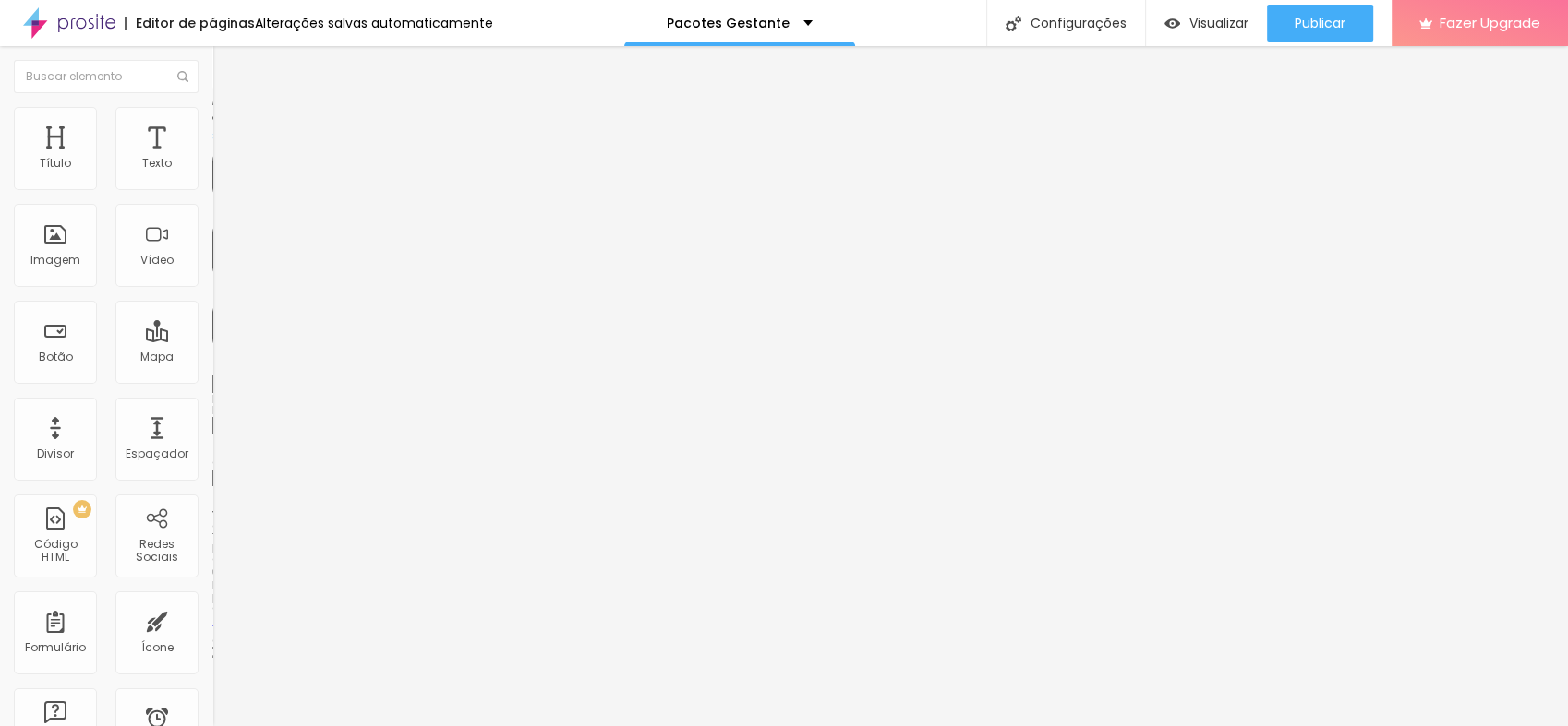
type input "5"
type input "10"
type input "15"
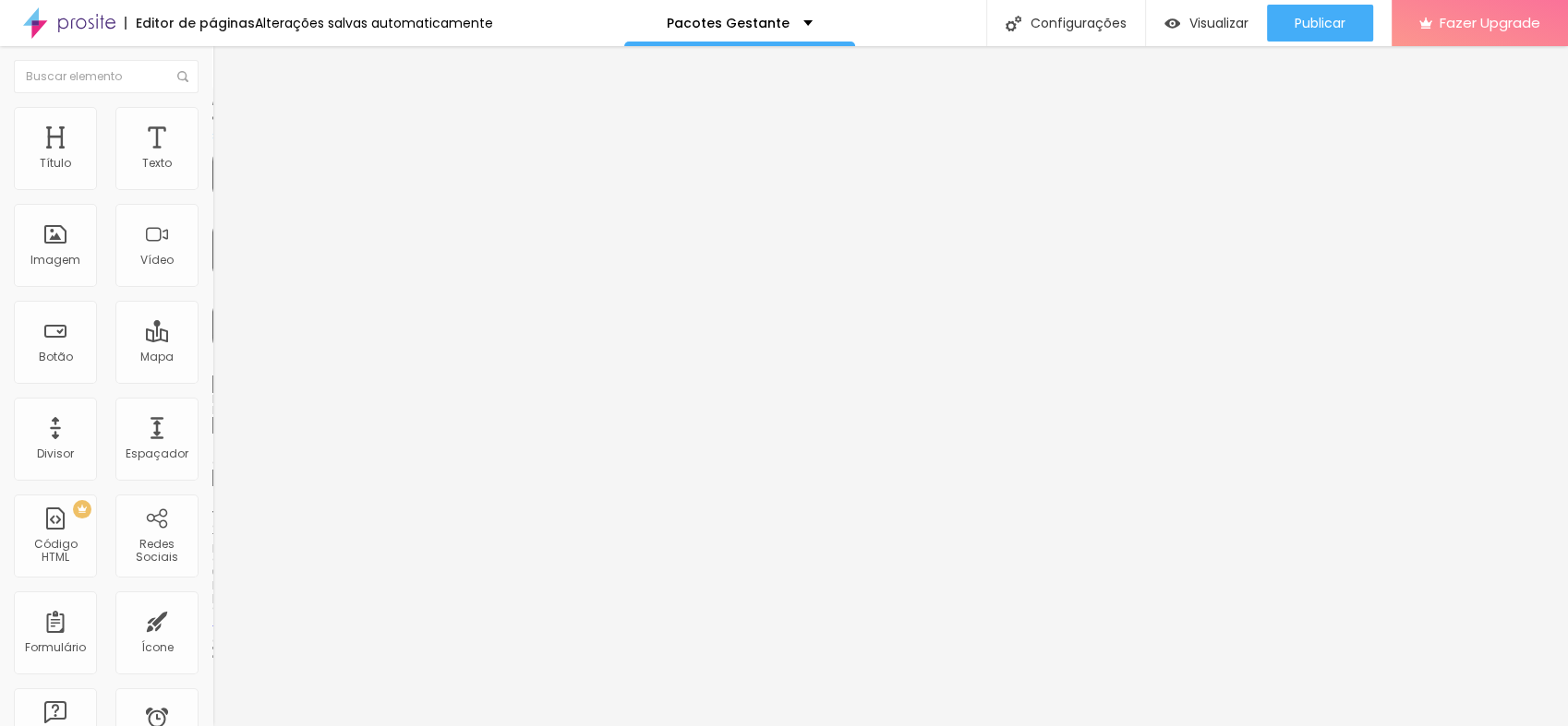
type input "20"
drag, startPoint x: 73, startPoint y: 183, endPoint x: 84, endPoint y: 140, distance: 44.4
click at [212, 358] on input "range" at bounding box center [272, 365] width 119 height 15
click at [212, 136] on ul "Conteúdo Estilo Avançado" at bounding box center [318, 116] width 212 height 56
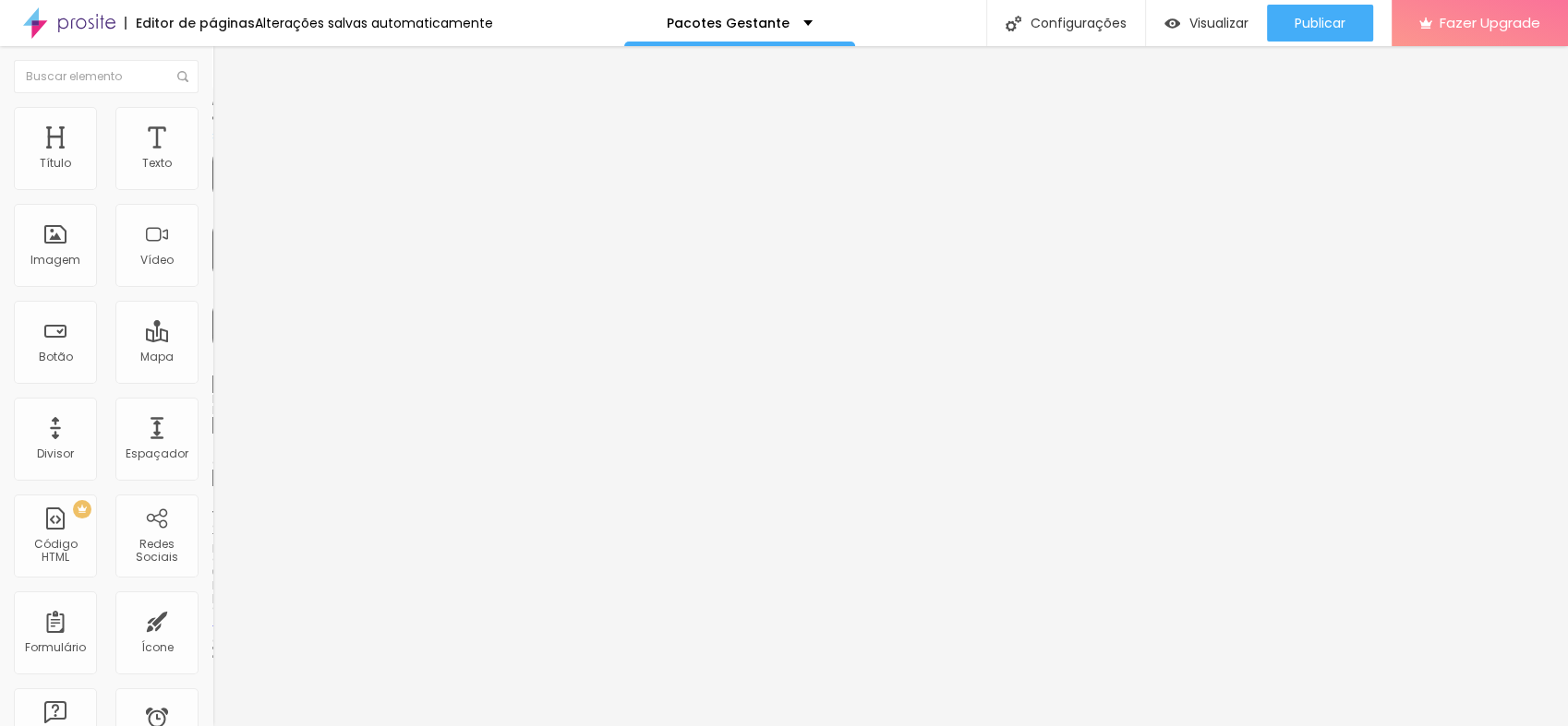
drag, startPoint x: 114, startPoint y: 125, endPoint x: 101, endPoint y: 125, distance: 13.0
click at [229, 125] on span "Estilo" at bounding box center [243, 119] width 29 height 16
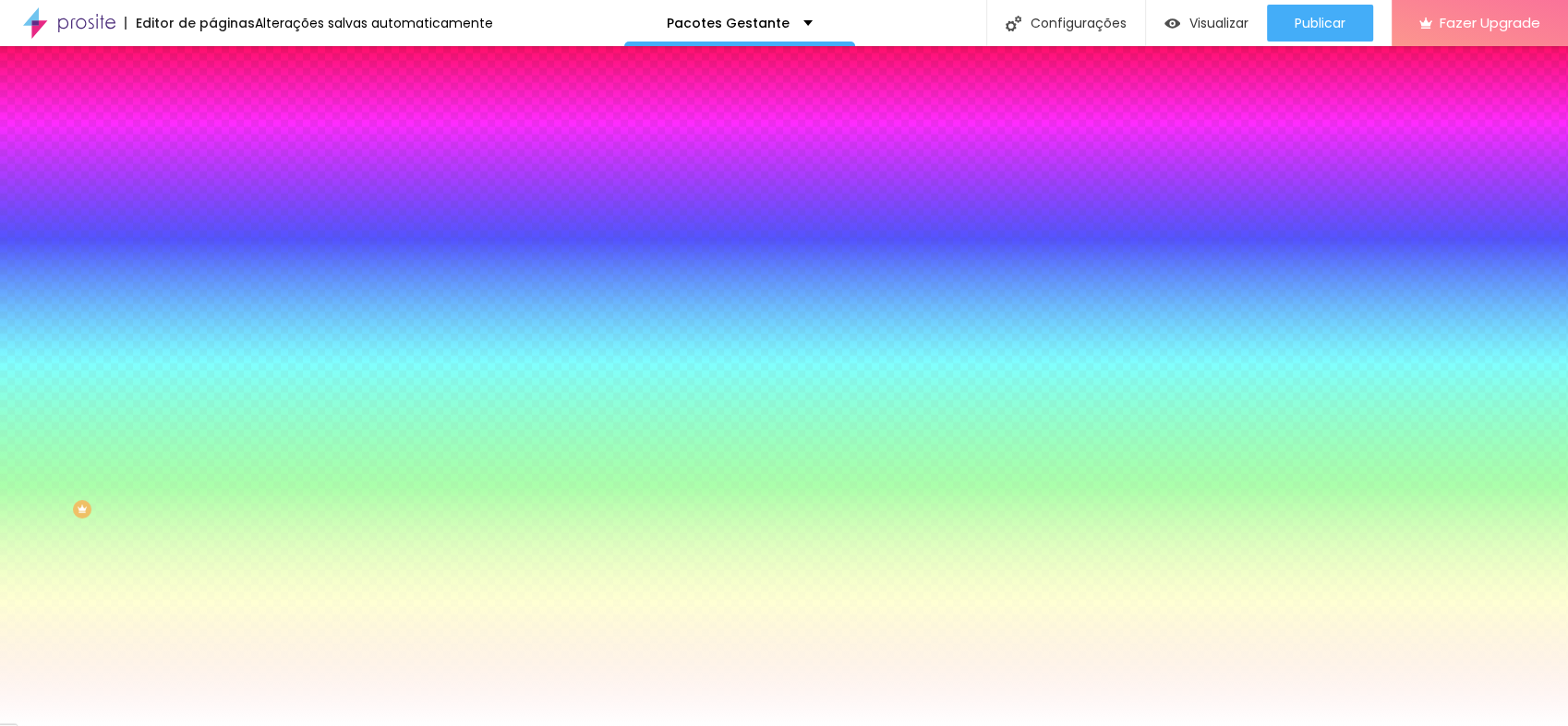
click at [212, 105] on img at bounding box center [220, 97] width 17 height 17
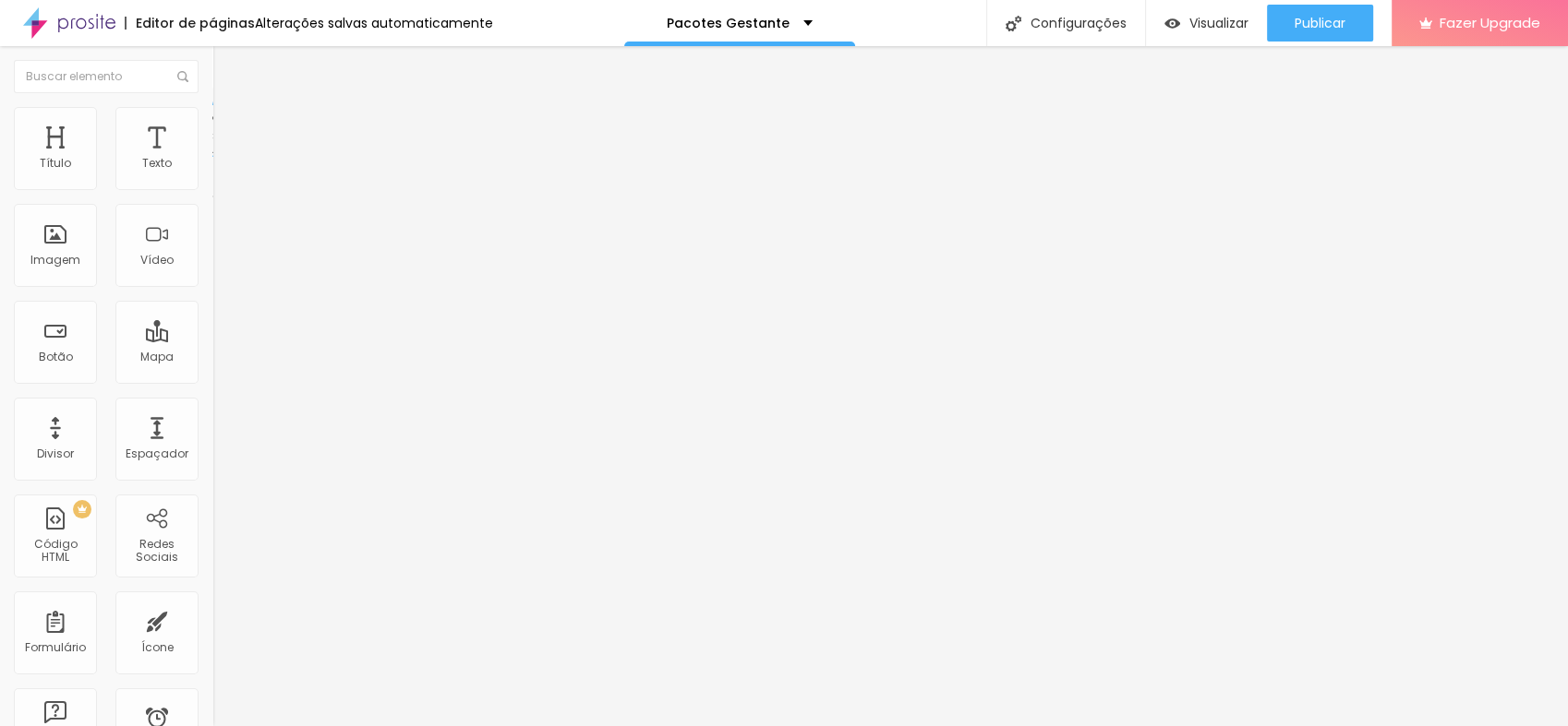
click at [324, 725] on div at bounding box center [784, 737] width 1568 height 0
click at [212, 118] on img at bounding box center [220, 115] width 17 height 17
click at [66, 269] on div "Imagem" at bounding box center [55, 244] width 83 height 83
click at [229, 124] on span "Estilo" at bounding box center [243, 119] width 29 height 16
click at [79, 258] on div "Imagem" at bounding box center [55, 244] width 83 height 83
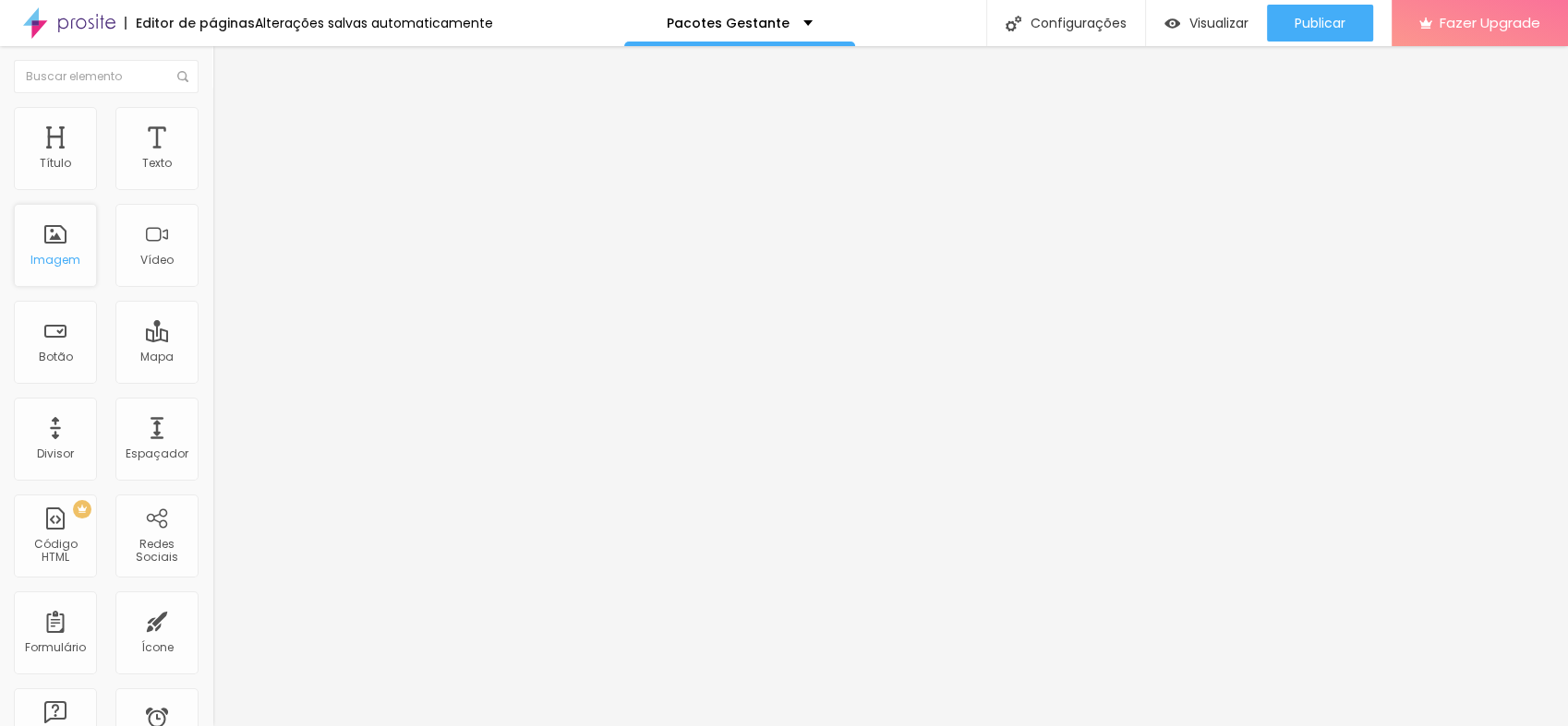
click at [69, 256] on div "Imagem" at bounding box center [56, 260] width 50 height 13
click at [212, 159] on span "Adicionar imagem" at bounding box center [272, 151] width 119 height 16
drag, startPoint x: 160, startPoint y: 114, endPoint x: 166, endPoint y: 132, distance: 19.0
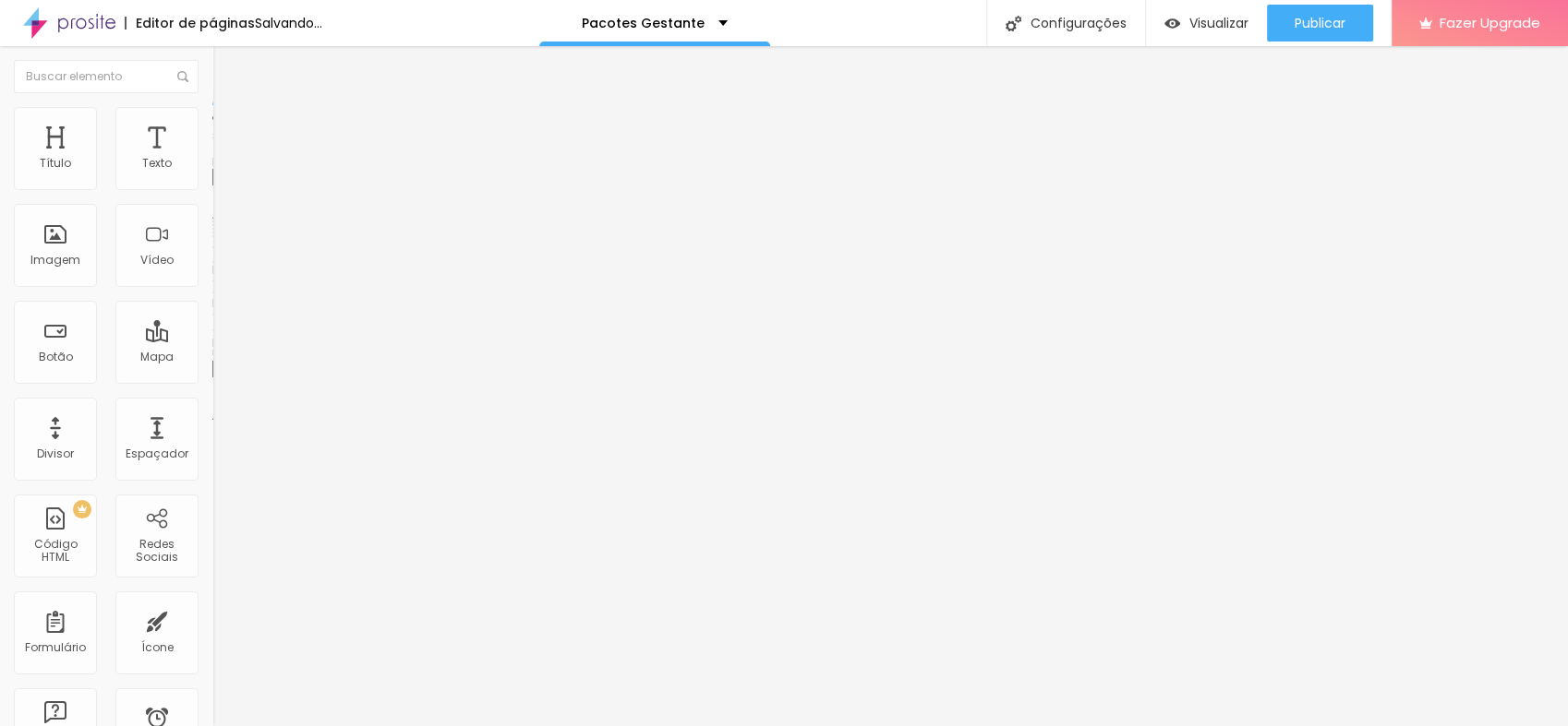
click at [212, 125] on li "Avançado" at bounding box center [318, 135] width 212 height 19
type input "5"
type input "3"
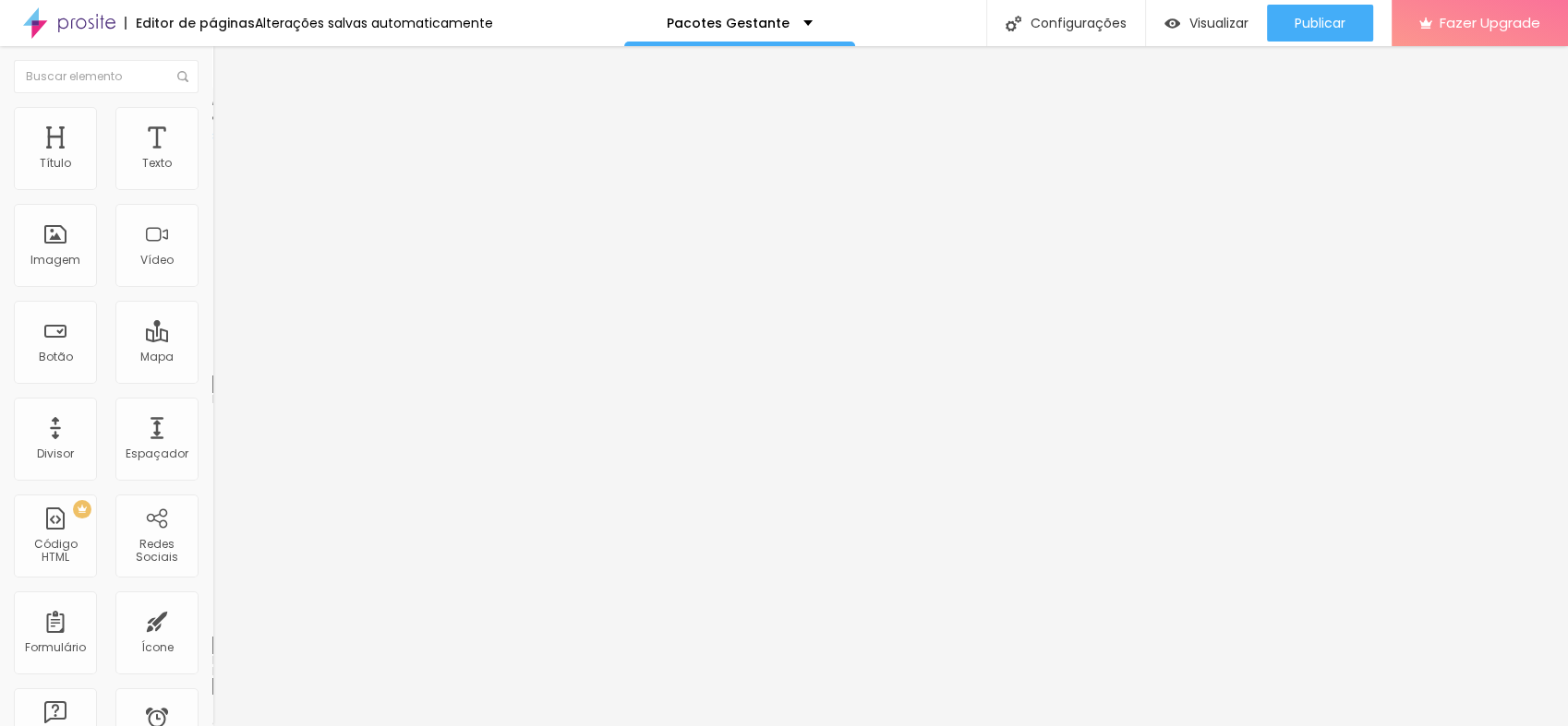
type input "0"
drag, startPoint x: 55, startPoint y: 217, endPoint x: 39, endPoint y: 207, distance: 18.9
type input "0"
click at [212, 619] on input "range" at bounding box center [272, 627] width 119 height 15
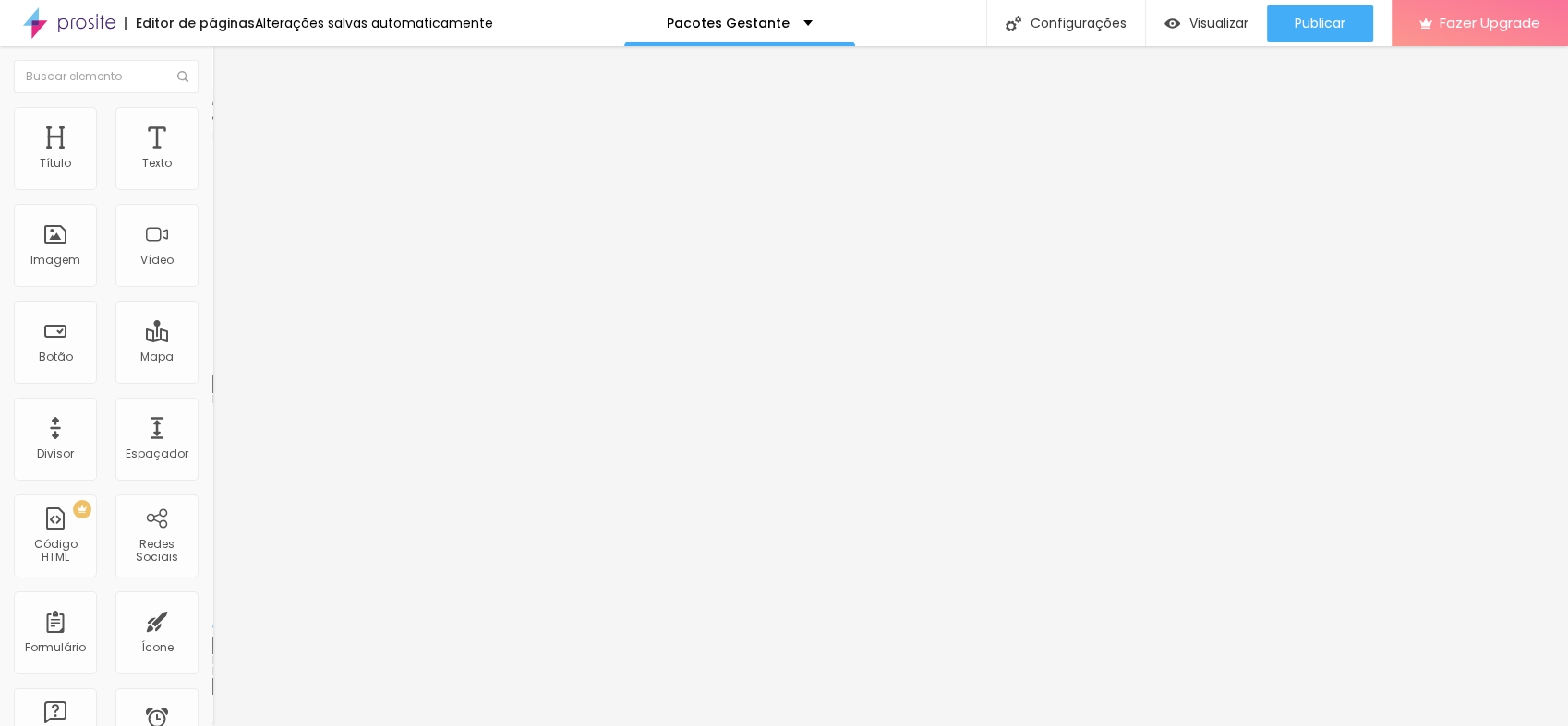
type input "4"
type input "3"
type input "2"
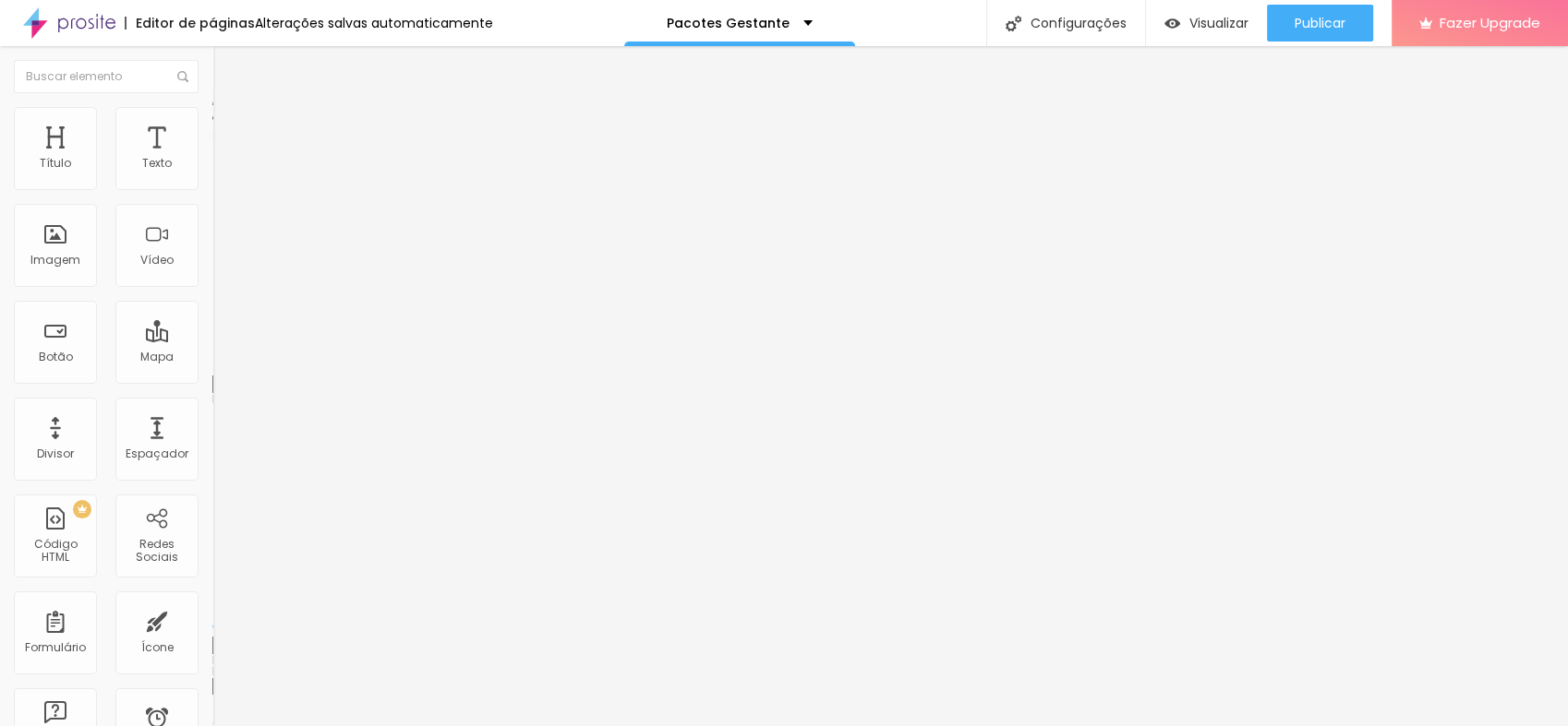
type input "2"
type input "0"
drag, startPoint x: 48, startPoint y: 180, endPoint x: 32, endPoint y: 195, distance: 21.9
type input "0"
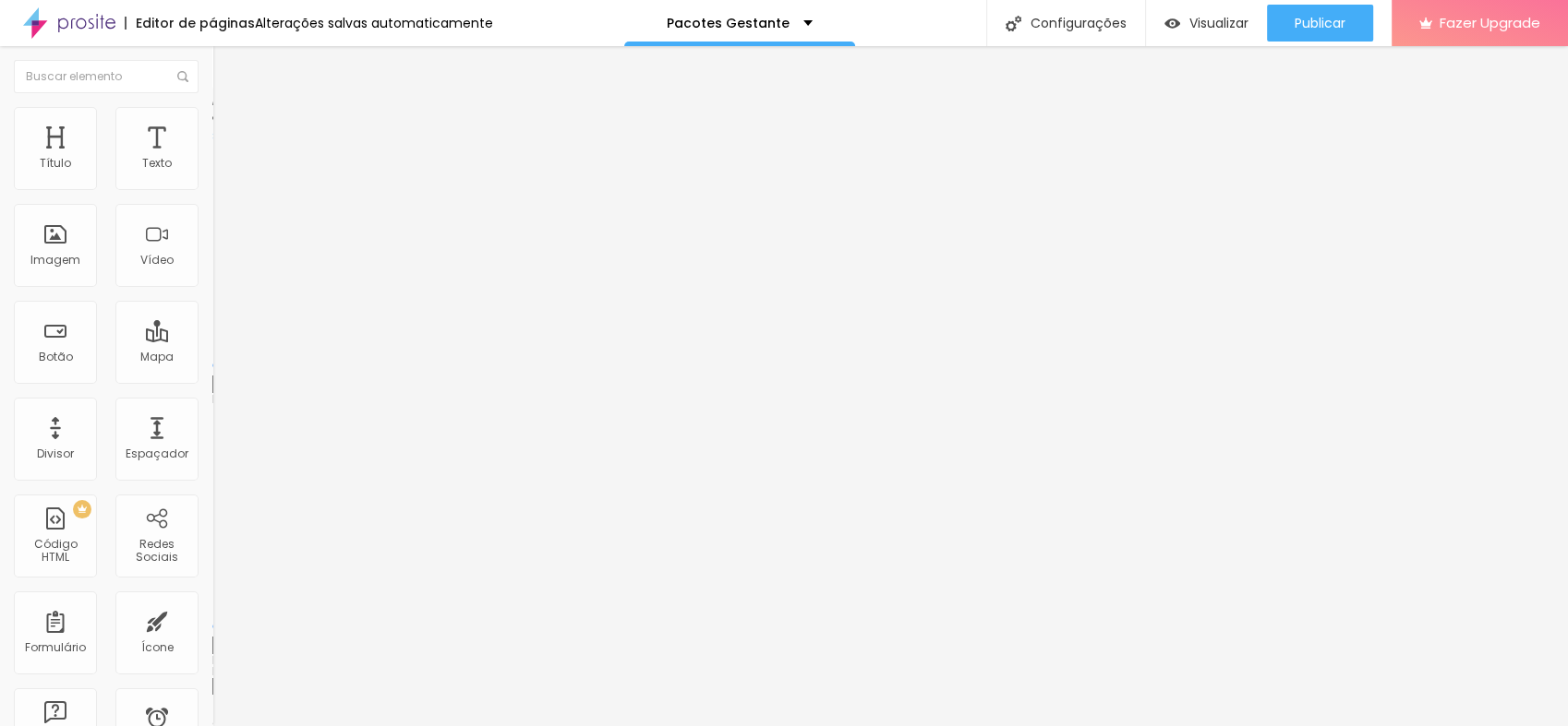
click at [212, 358] on input "range" at bounding box center [272, 365] width 119 height 15
click at [229, 124] on span "Estilo" at bounding box center [243, 119] width 29 height 16
click at [212, 107] on li "Conteúdo" at bounding box center [318, 98] width 212 height 19
click at [212, 121] on li "Estilo" at bounding box center [318, 116] width 212 height 19
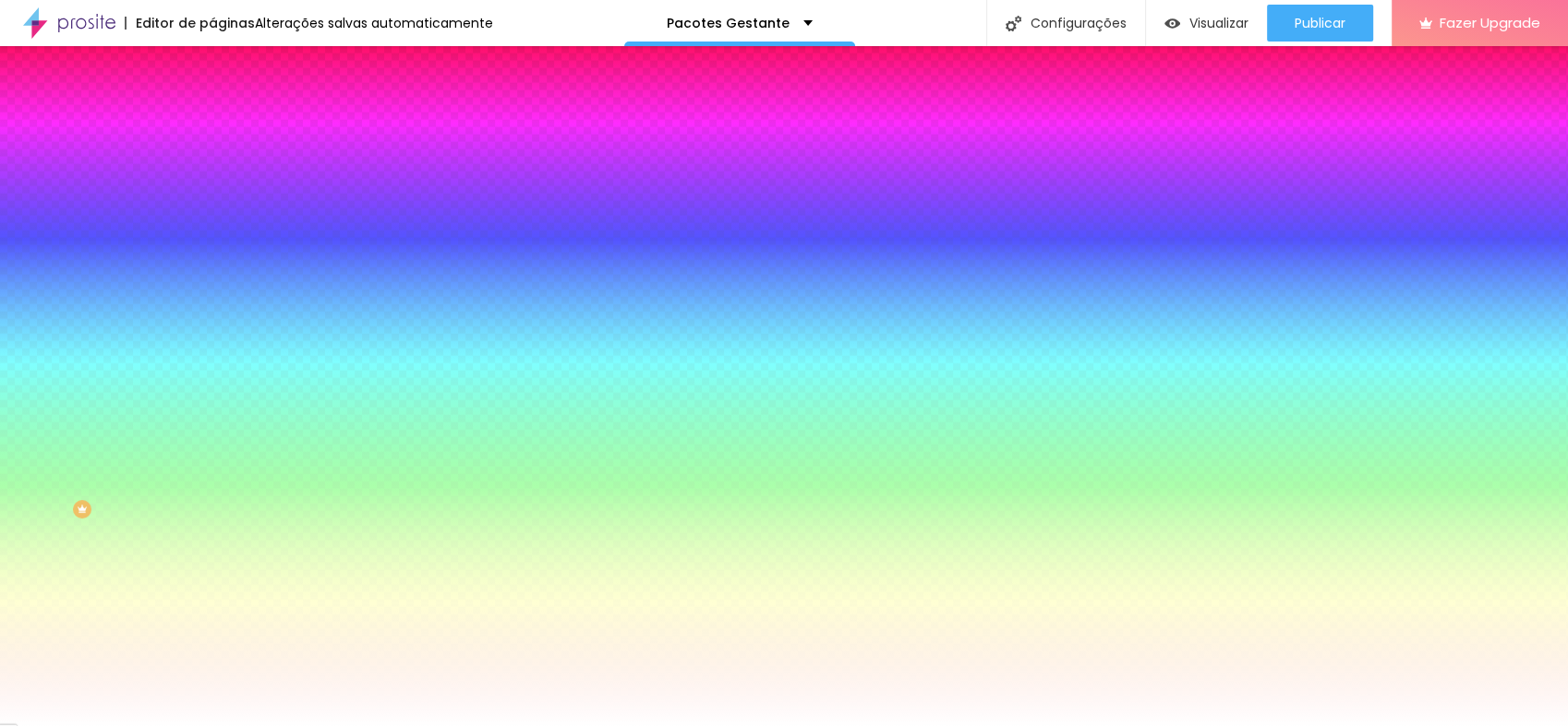
click at [212, 125] on li "Avançado" at bounding box center [318, 135] width 212 height 19
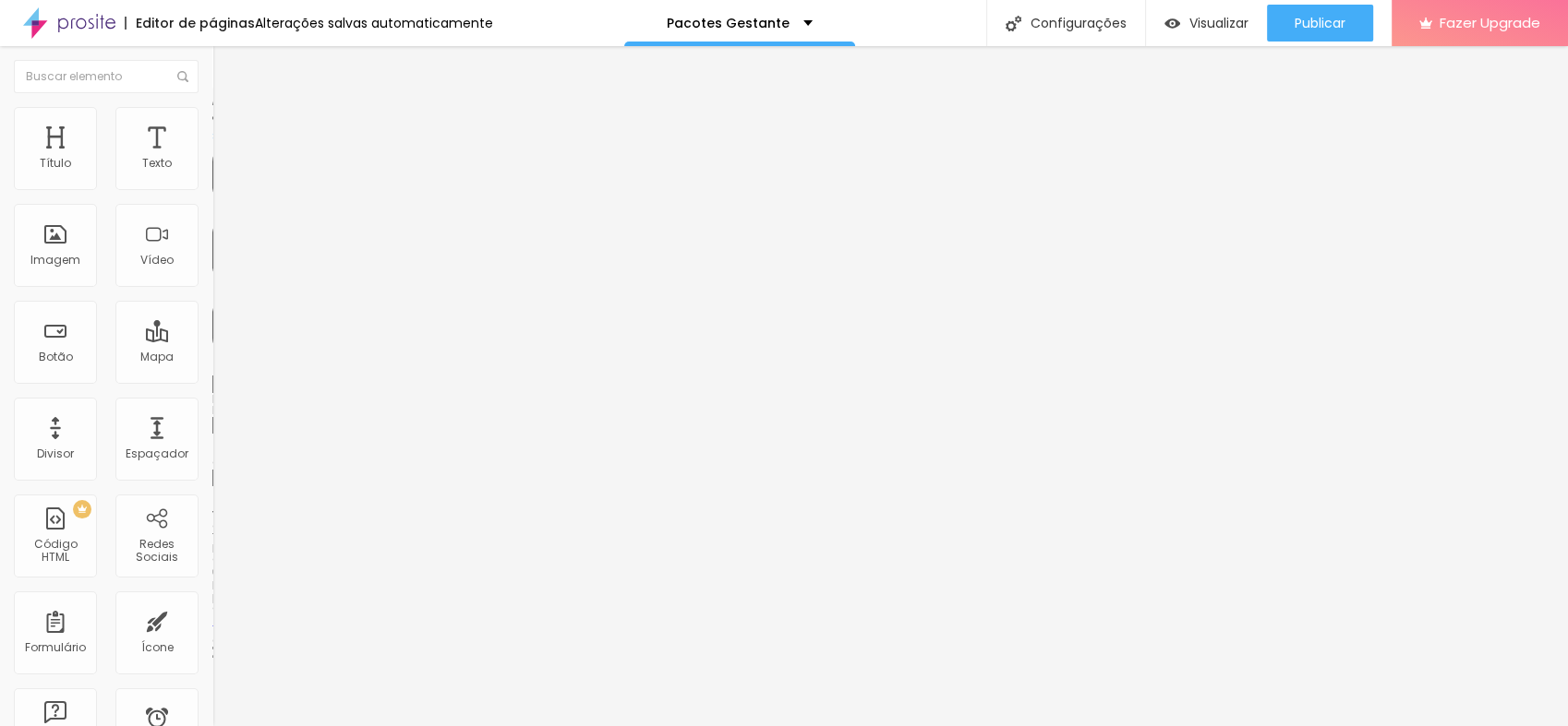
type input "15"
type input "10"
type input "5"
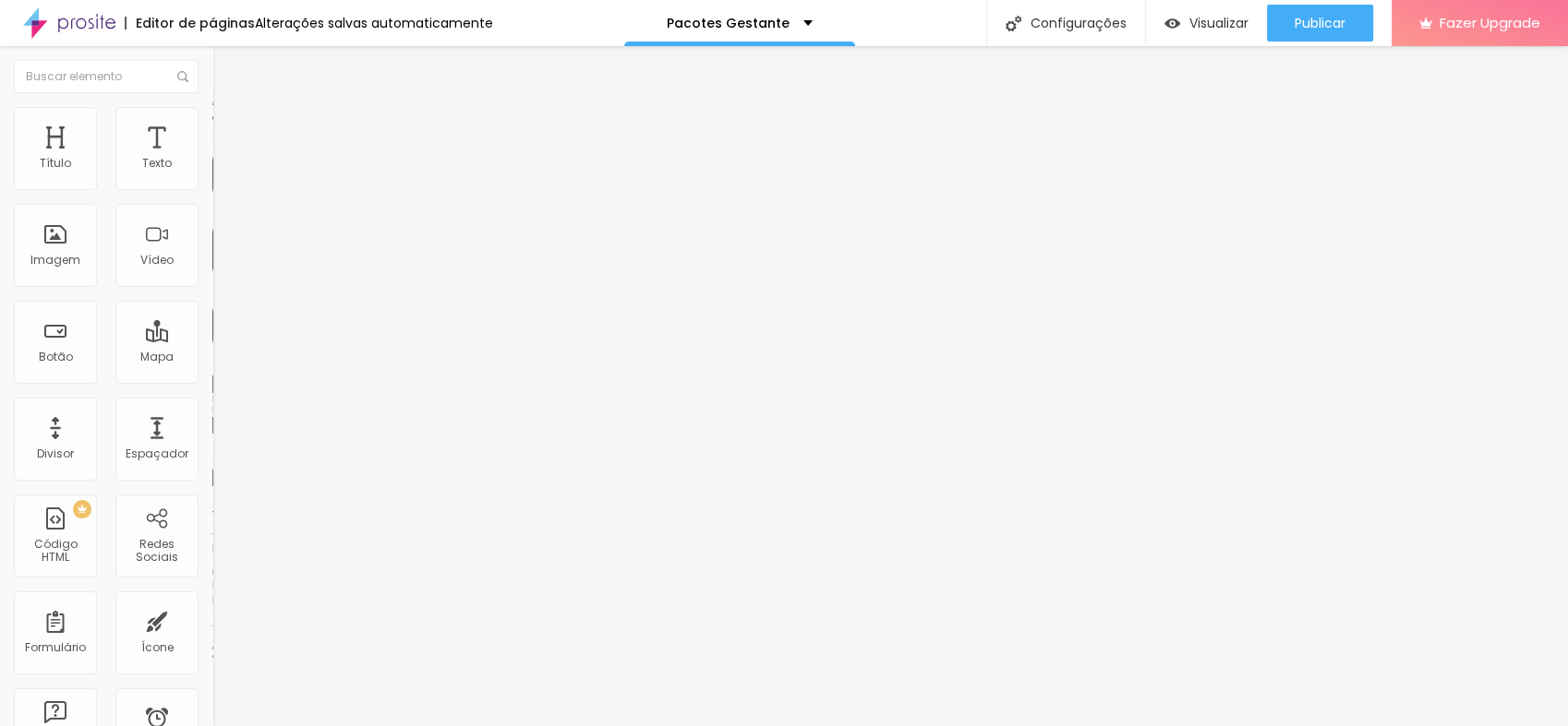
type input "5"
type input "0"
drag, startPoint x: 68, startPoint y: 177, endPoint x: 0, endPoint y: 183, distance: 68.3
type input "0"
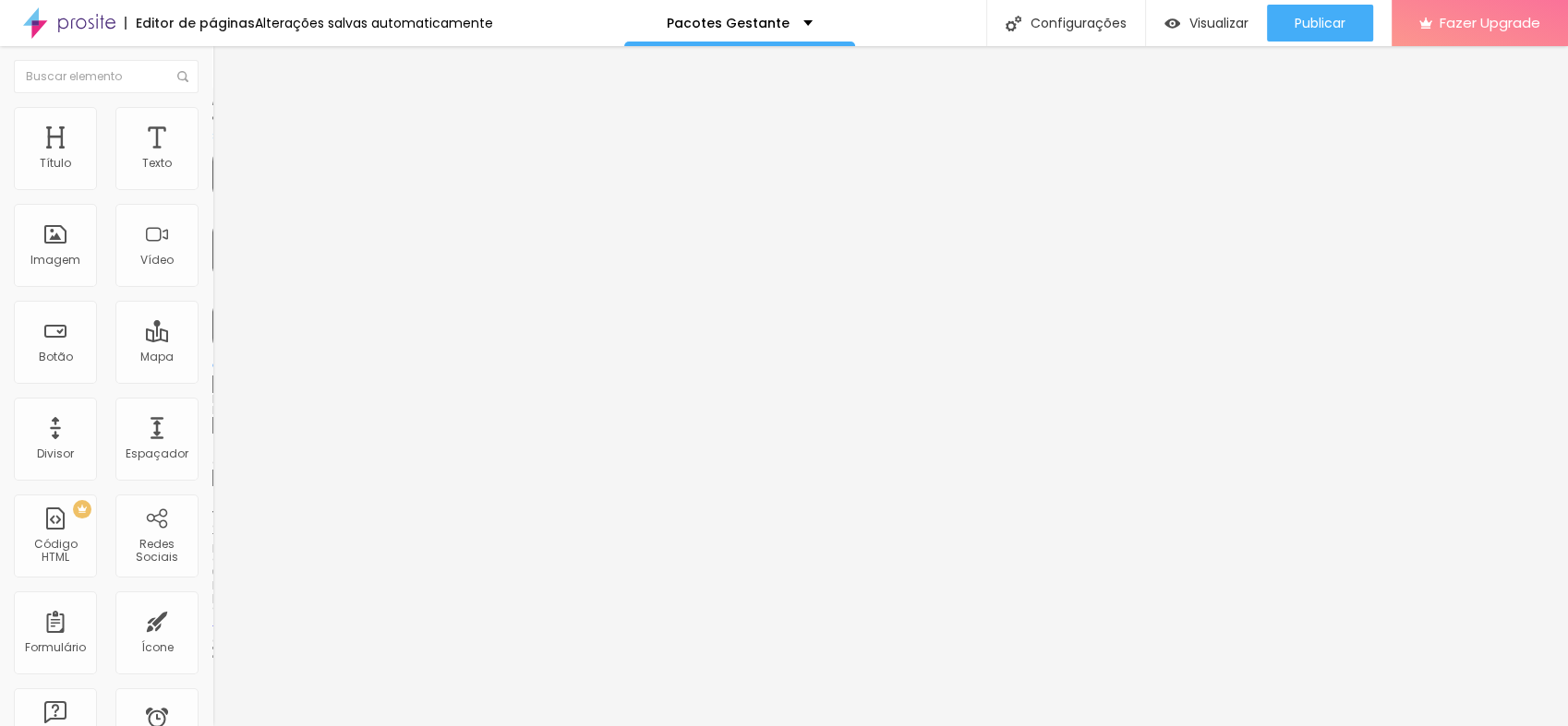
click at [212, 358] on input "range" at bounding box center [272, 365] width 119 height 15
click at [66, 254] on div "Imagem" at bounding box center [56, 260] width 50 height 13
click at [212, 159] on span "Trocar imagem" at bounding box center [262, 151] width 100 height 16
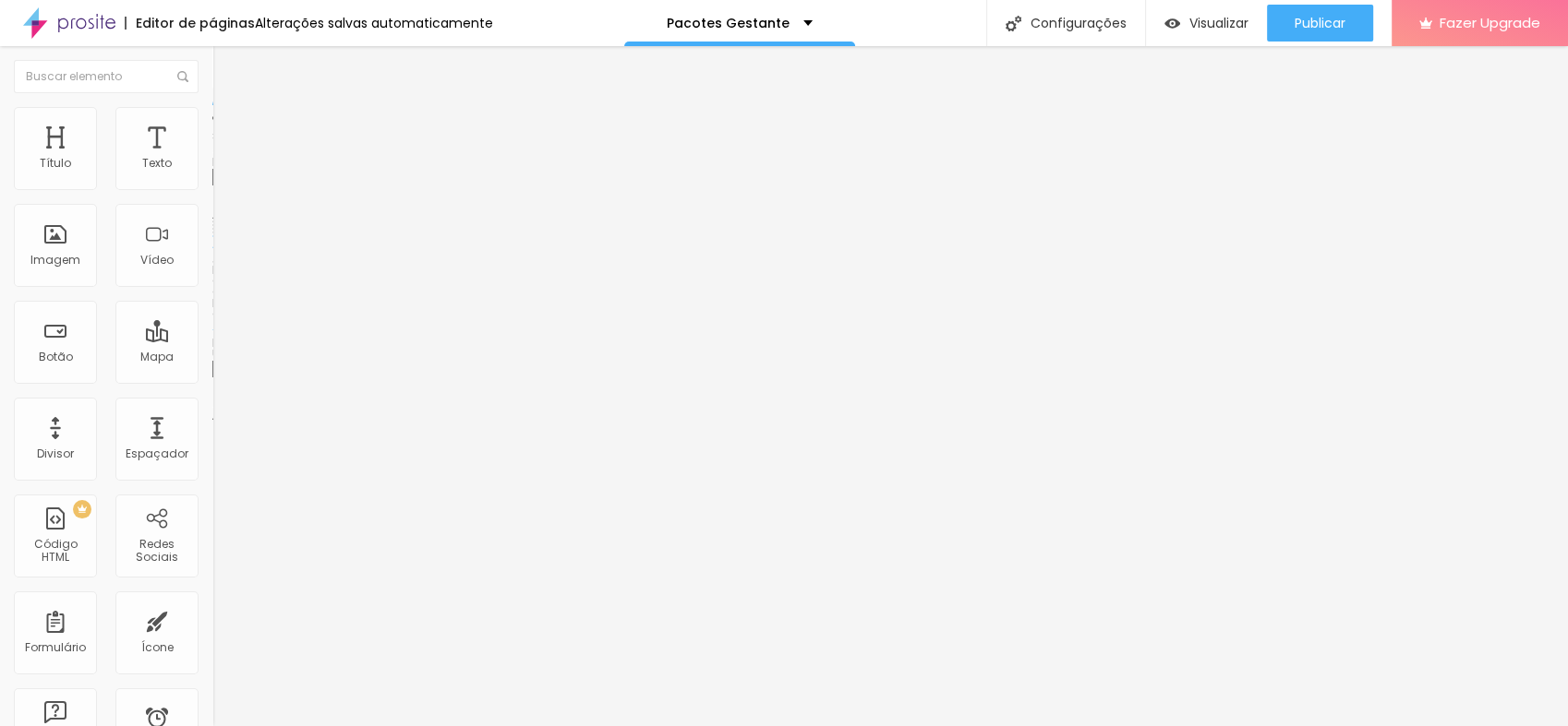
click at [212, 159] on span "Trocar imagem" at bounding box center [262, 151] width 100 height 16
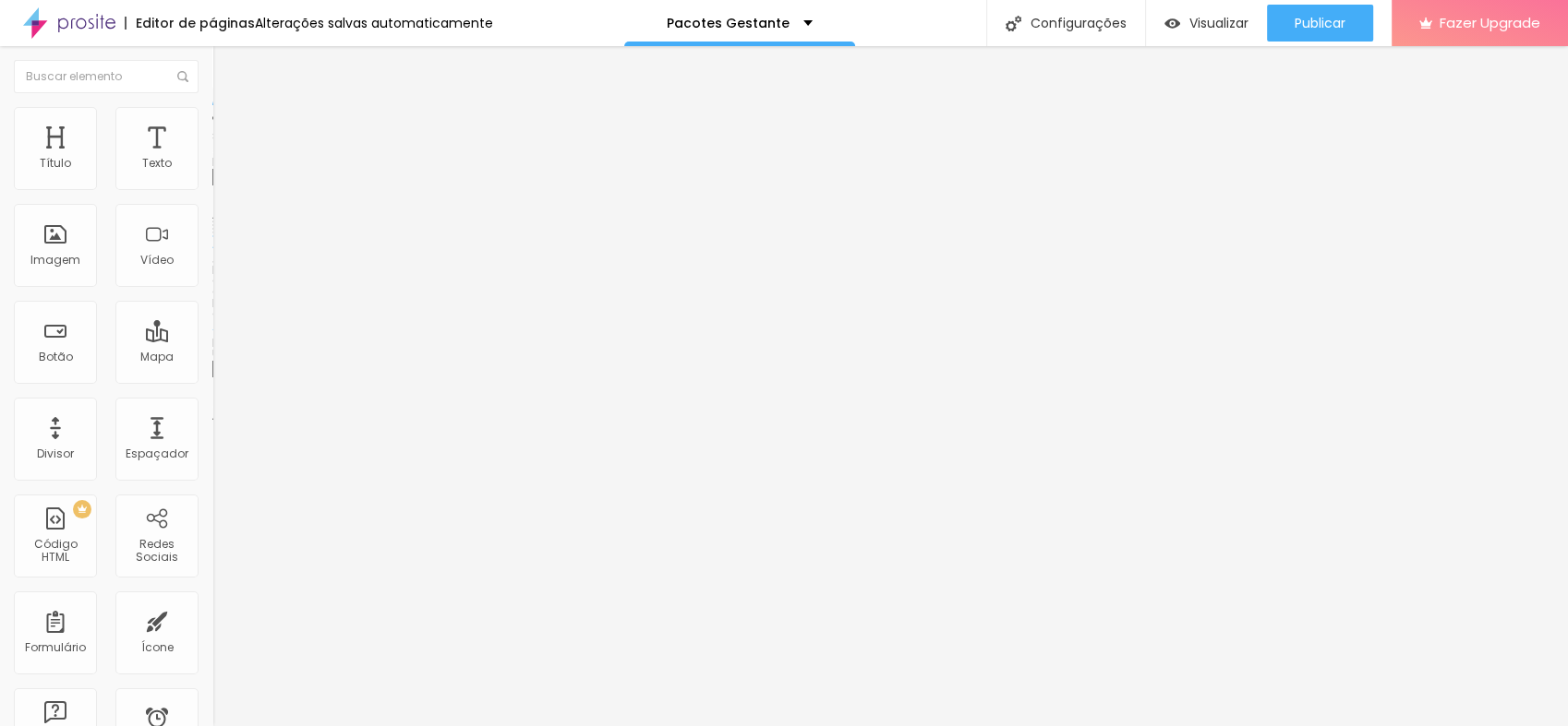
click at [212, 417] on div "Editar Seção Conteúdo Estilo Avançado Modo Encaixotado Encaixotado Completo" at bounding box center [318, 387] width 212 height 680
click at [229, 127] on span "Estilo" at bounding box center [243, 119] width 29 height 16
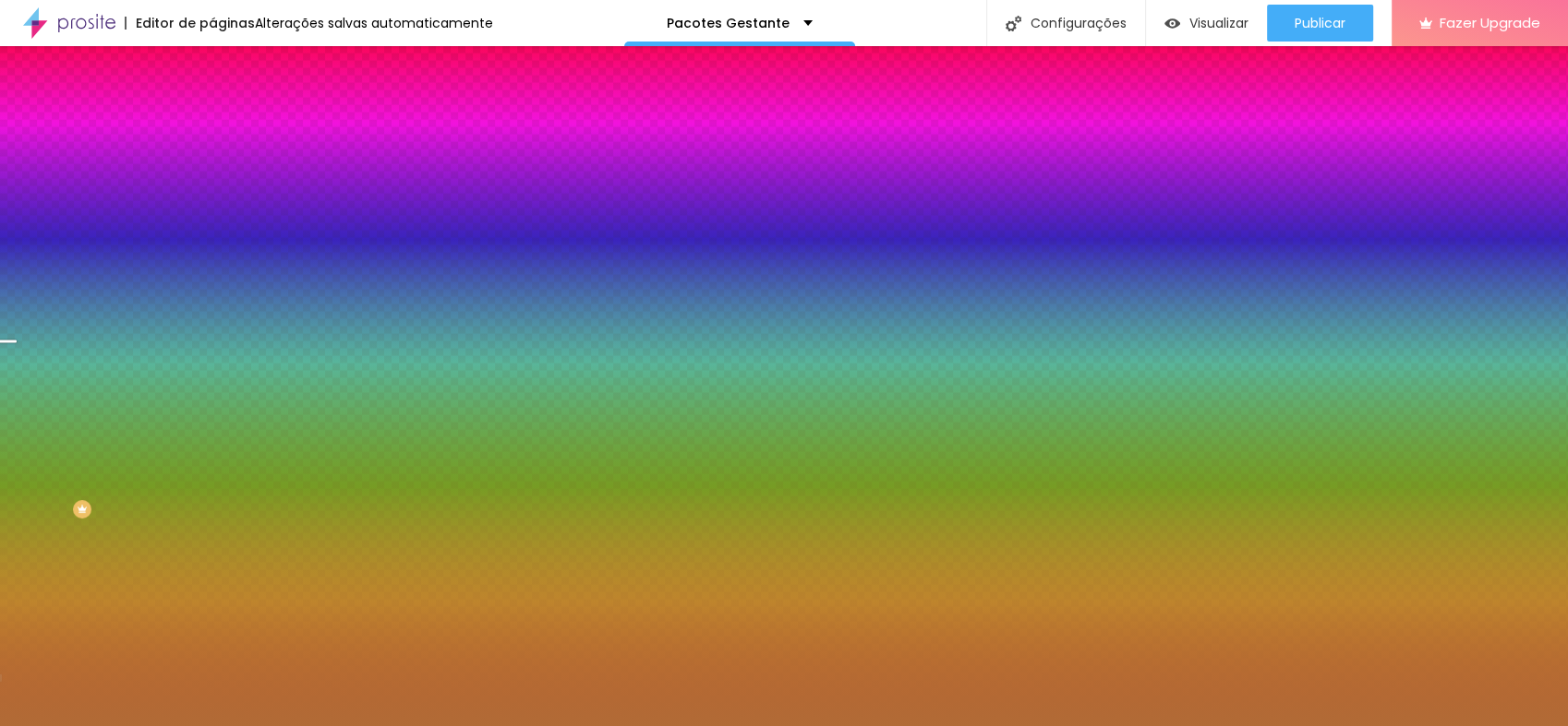
click at [212, 170] on span "Trocar imagem" at bounding box center [262, 162] width 100 height 16
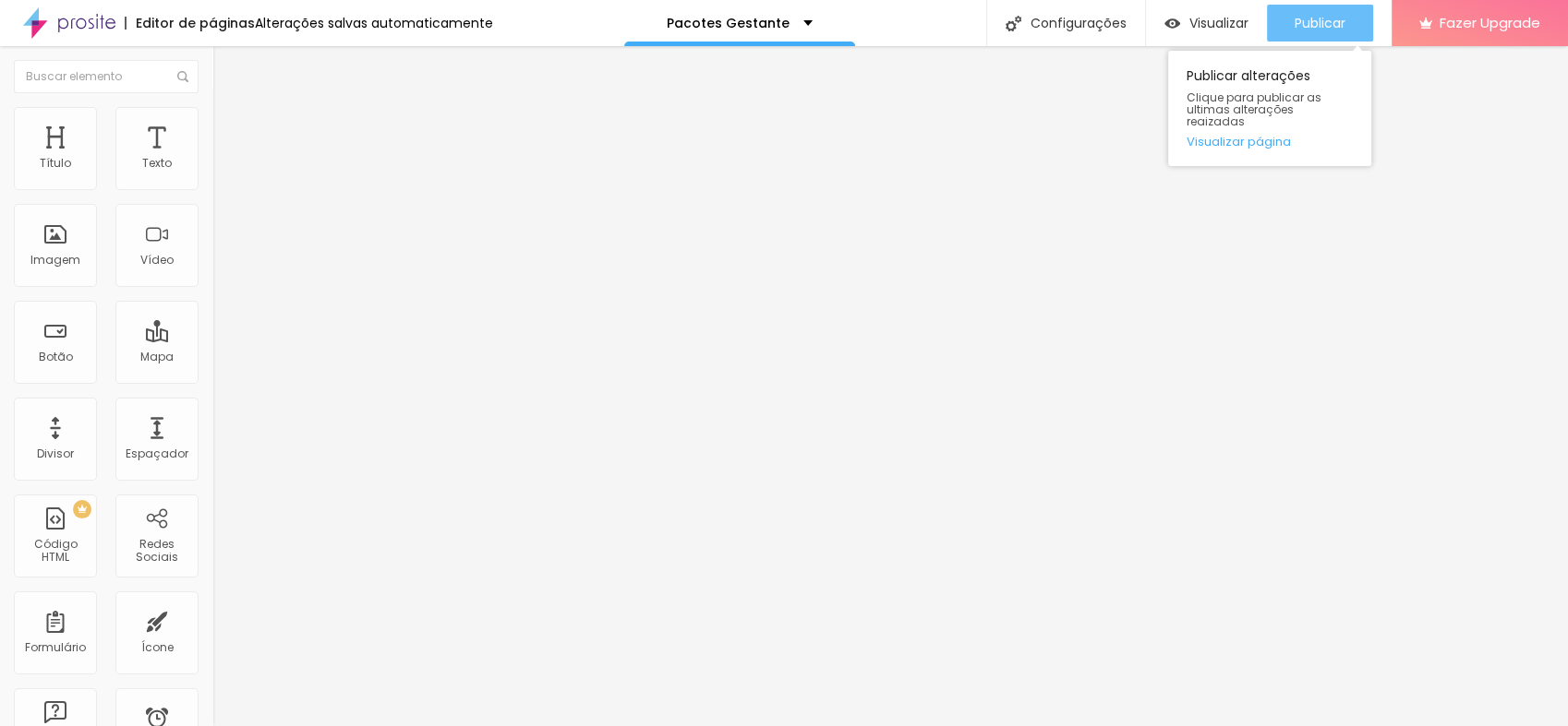
click at [1333, 26] on span "Publicar" at bounding box center [1320, 23] width 51 height 15
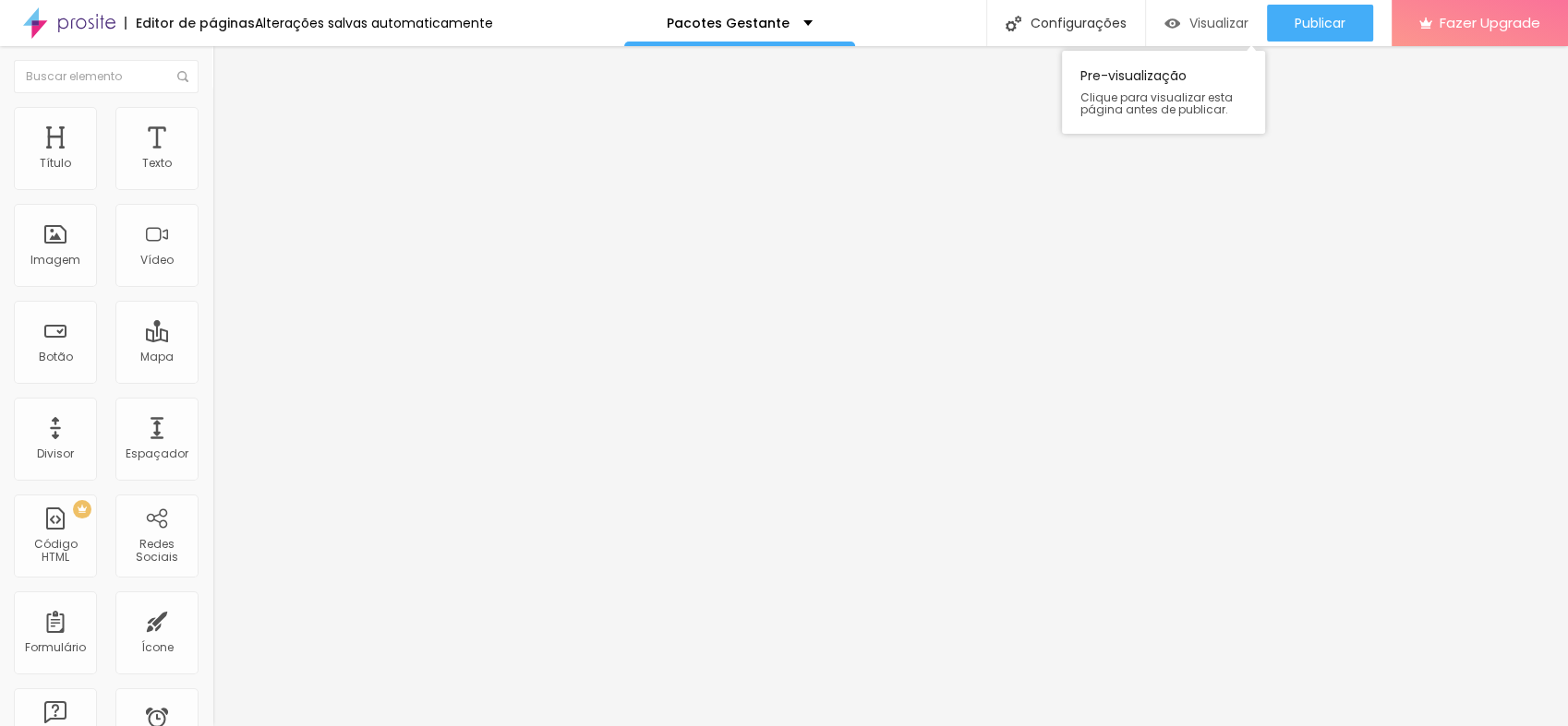
click at [1220, 20] on span "Visualizar" at bounding box center [1219, 23] width 60 height 15
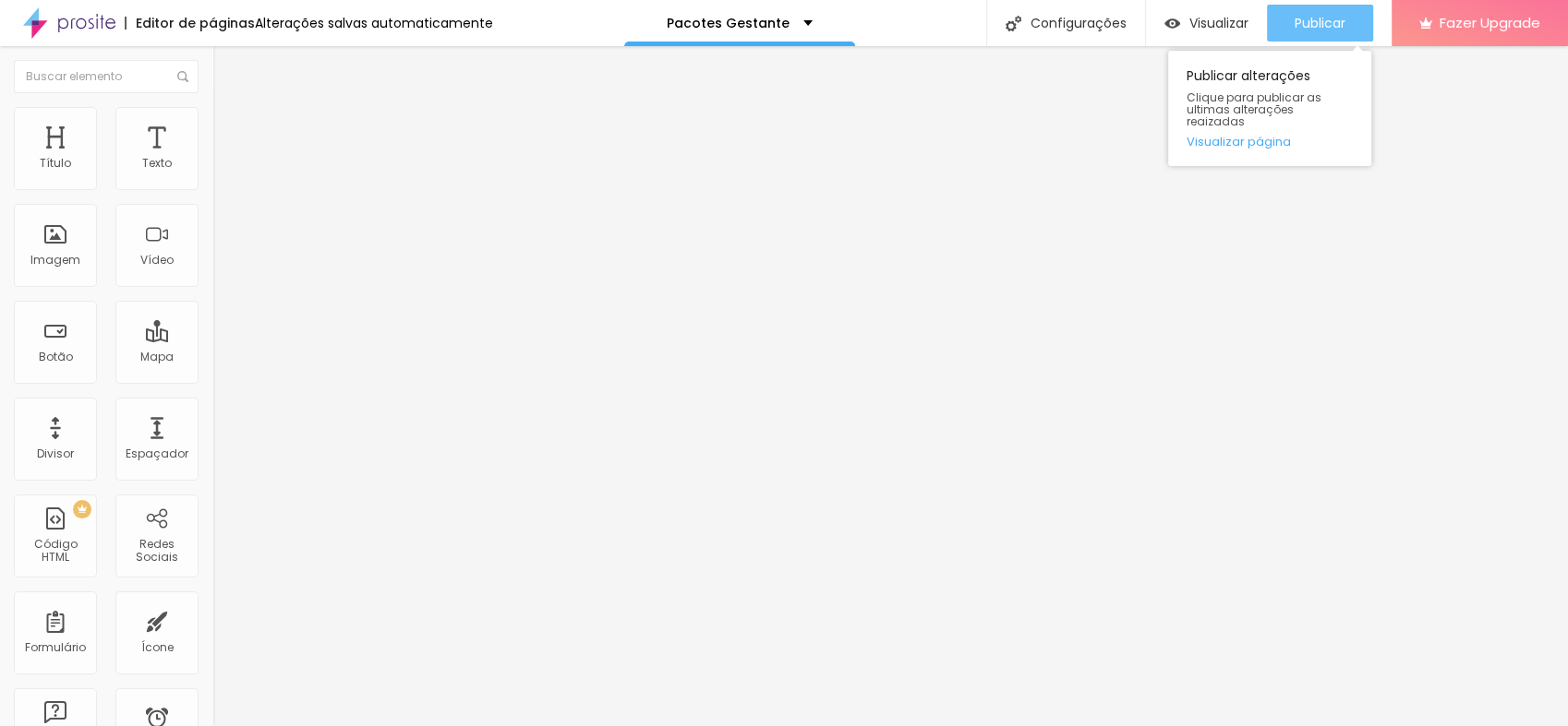
click at [1346, 21] on button "Publicar" at bounding box center [1320, 23] width 106 height 37
click at [1334, 22] on span "Publicar" at bounding box center [1320, 23] width 51 height 15
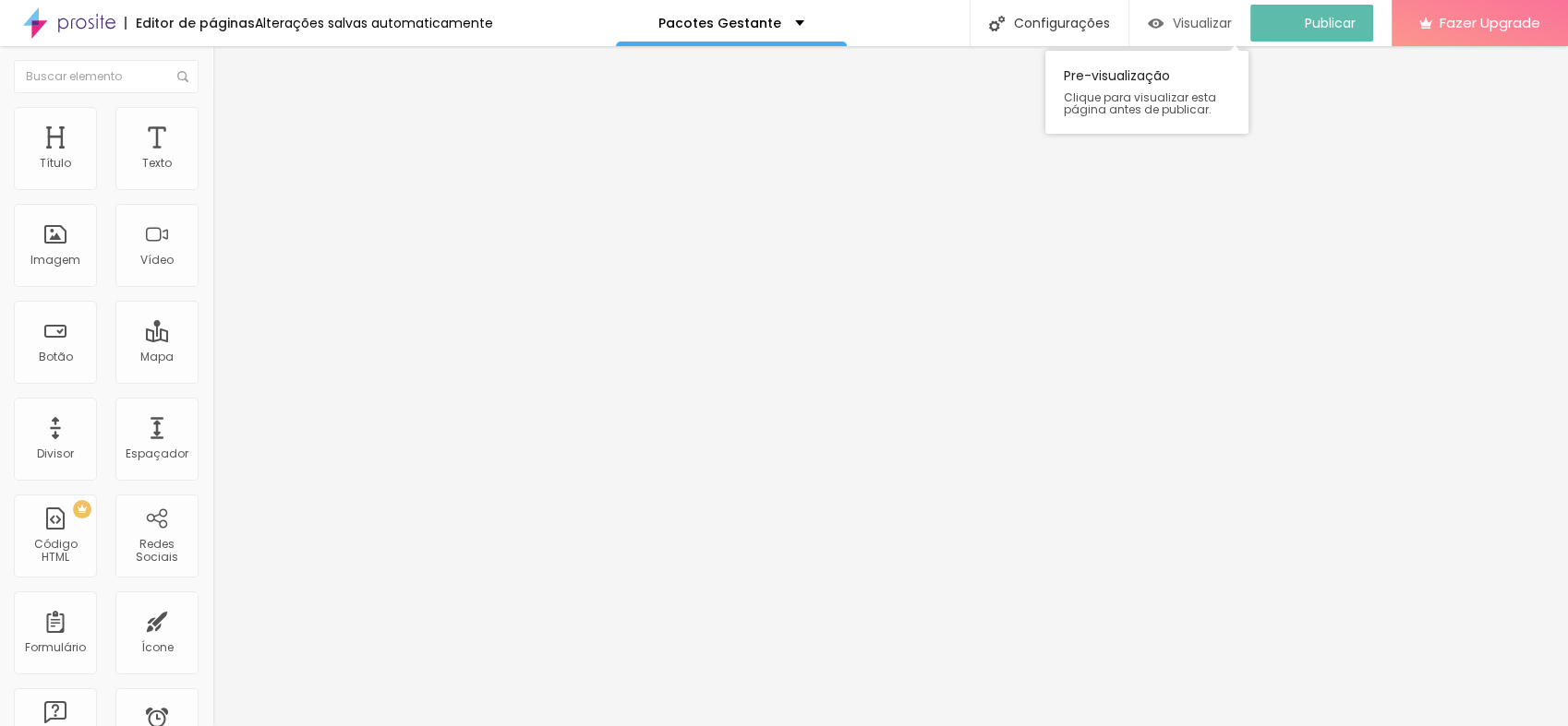
click at [1197, 22] on span "Visualizar" at bounding box center [1203, 23] width 60 height 15
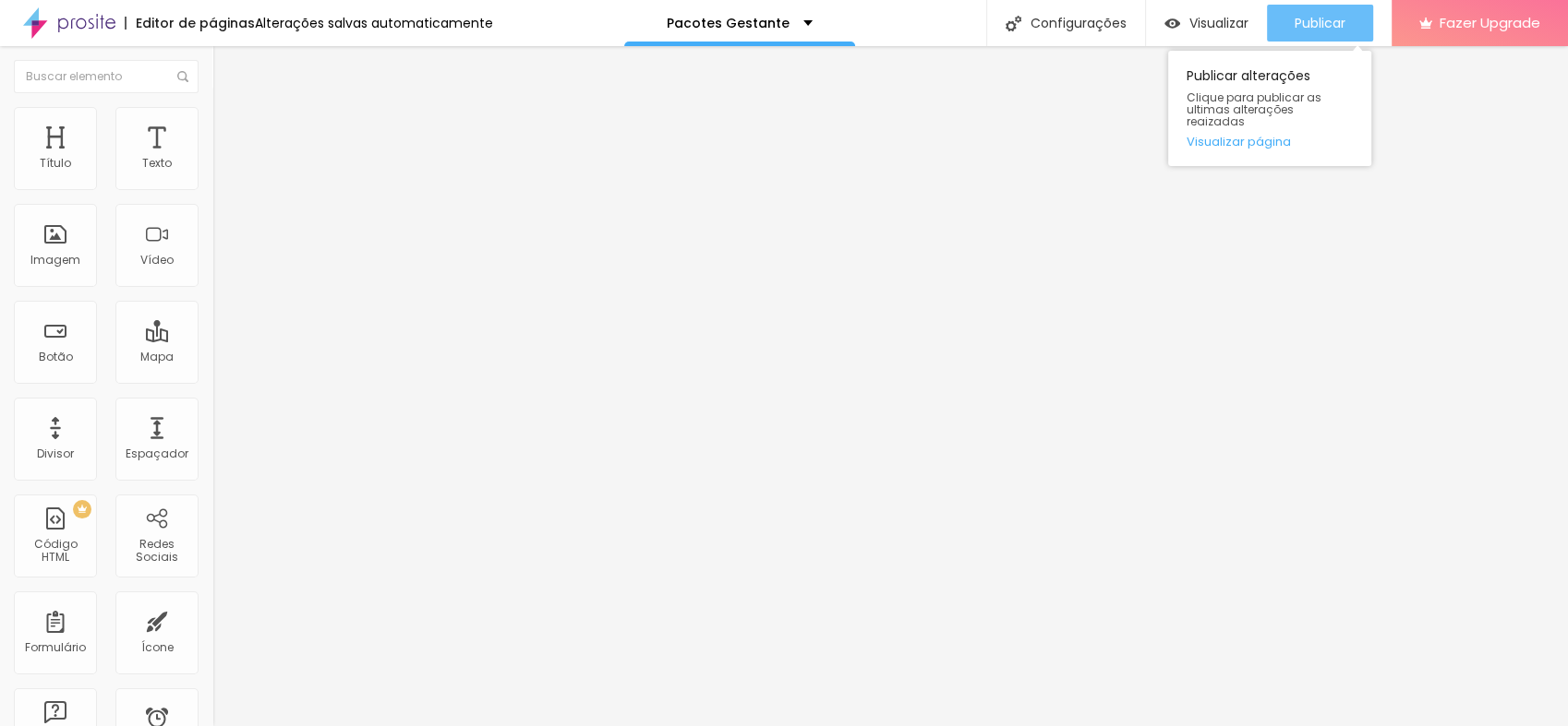
click at [1352, 24] on button "Publicar" at bounding box center [1320, 23] width 106 height 37
